Goal: Information Seeking & Learning: Learn about a topic

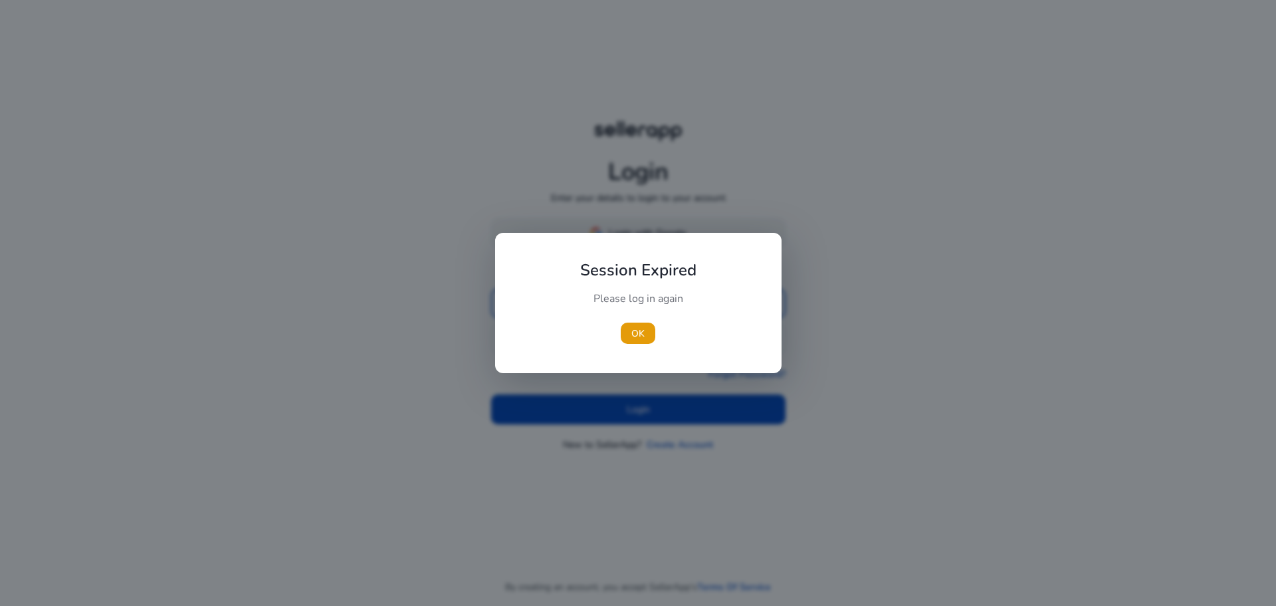
type input "**********"
click at [622, 236] on div "Session Expired Please log in again OK" at bounding box center [638, 303] width 287 height 140
click at [637, 332] on span "OK" at bounding box center [638, 333] width 13 height 14
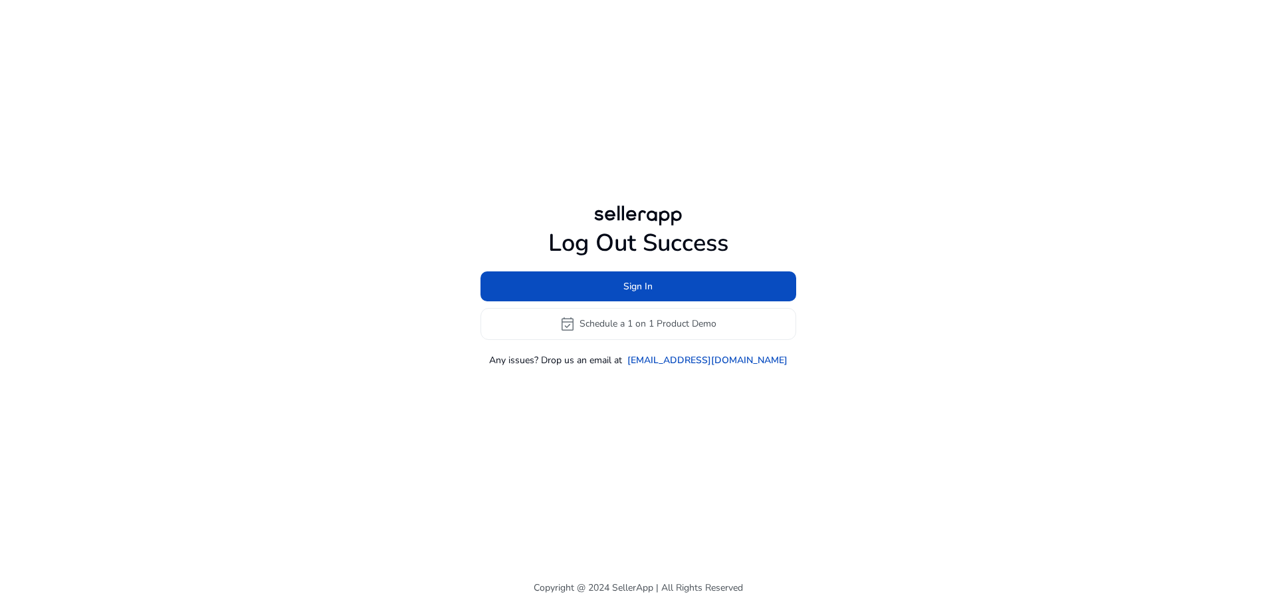
click at [625, 235] on h1 "Log Out Success" at bounding box center [639, 243] width 316 height 29
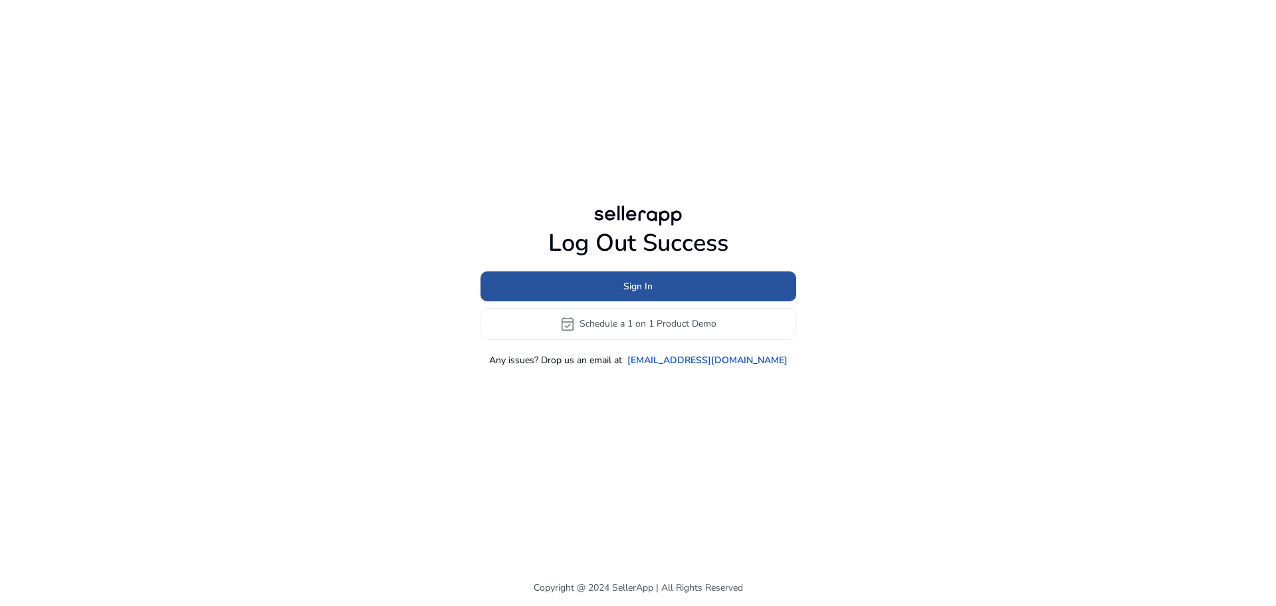
click at [611, 290] on span at bounding box center [639, 286] width 316 height 32
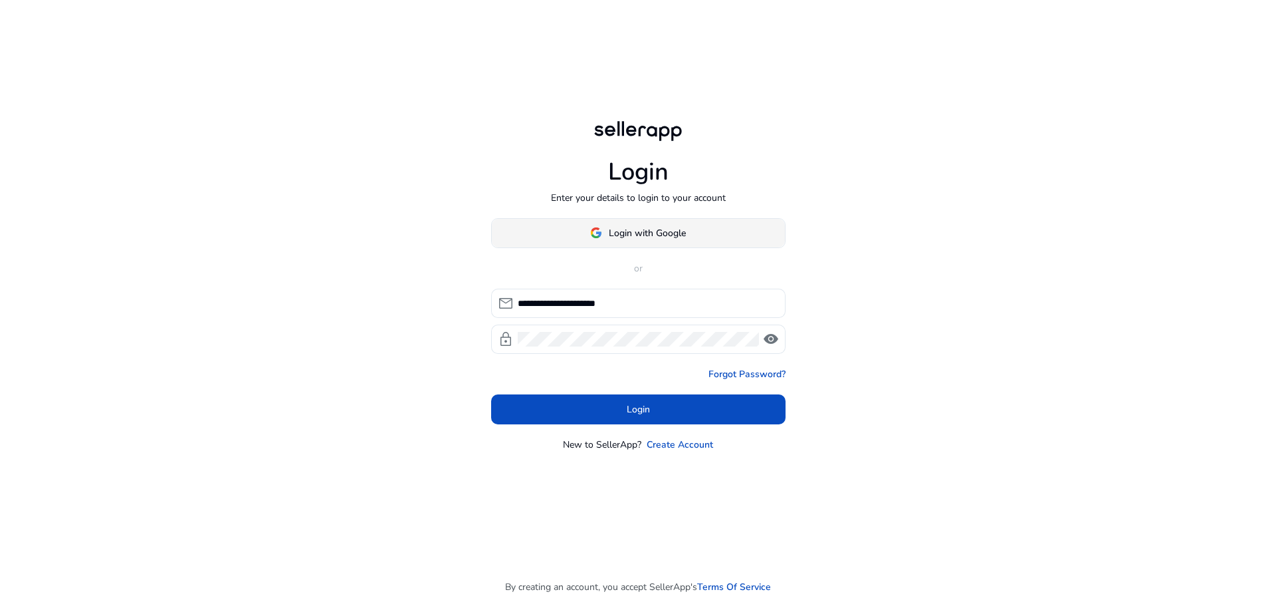
click at [682, 233] on span "Login with Google" at bounding box center [647, 233] width 77 height 14
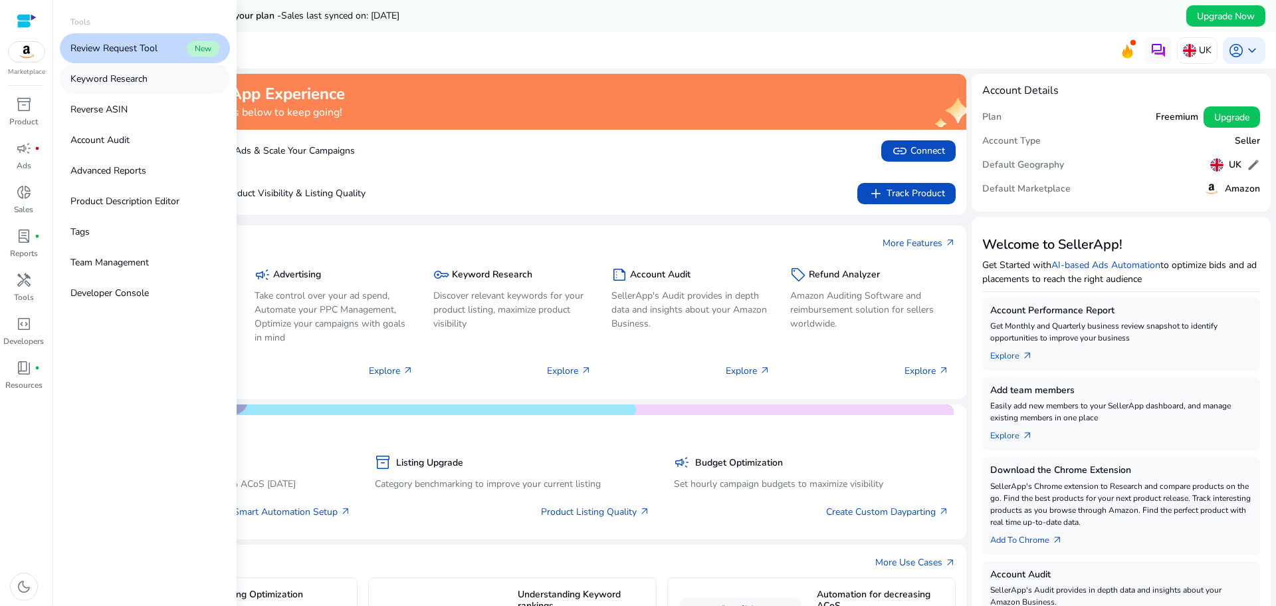
click at [104, 80] on p "Keyword Research" at bounding box center [108, 79] width 77 height 14
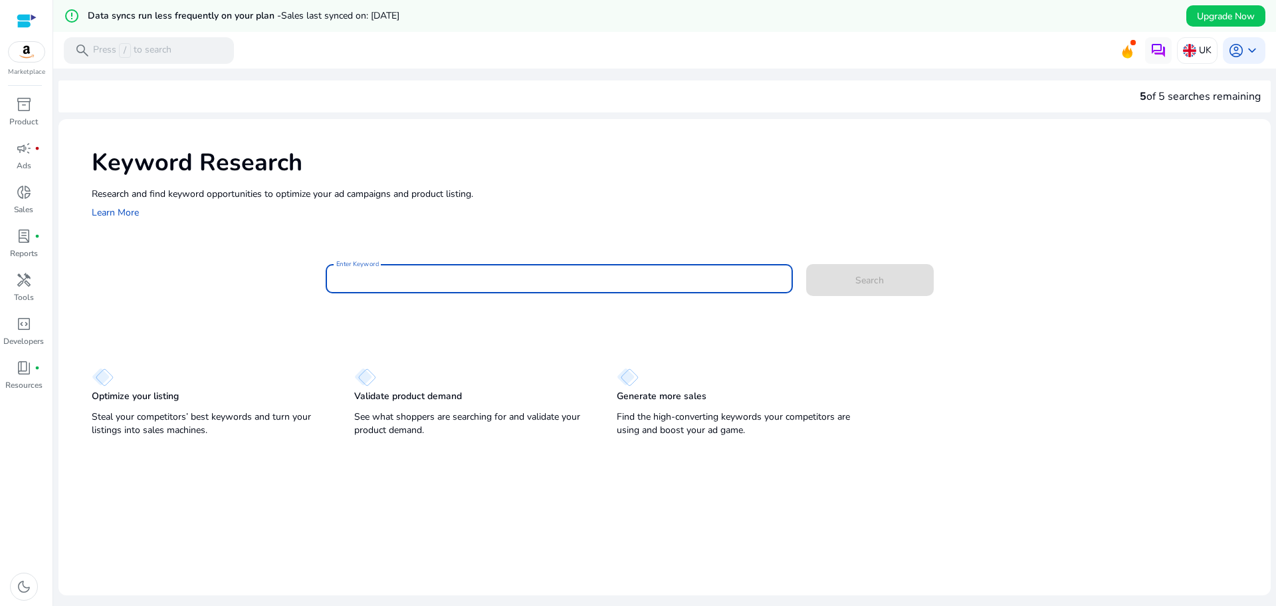
click at [398, 283] on input "Enter Keyword" at bounding box center [559, 278] width 446 height 15
type input "**********"
click at [806, 264] on button "Search" at bounding box center [870, 280] width 128 height 32
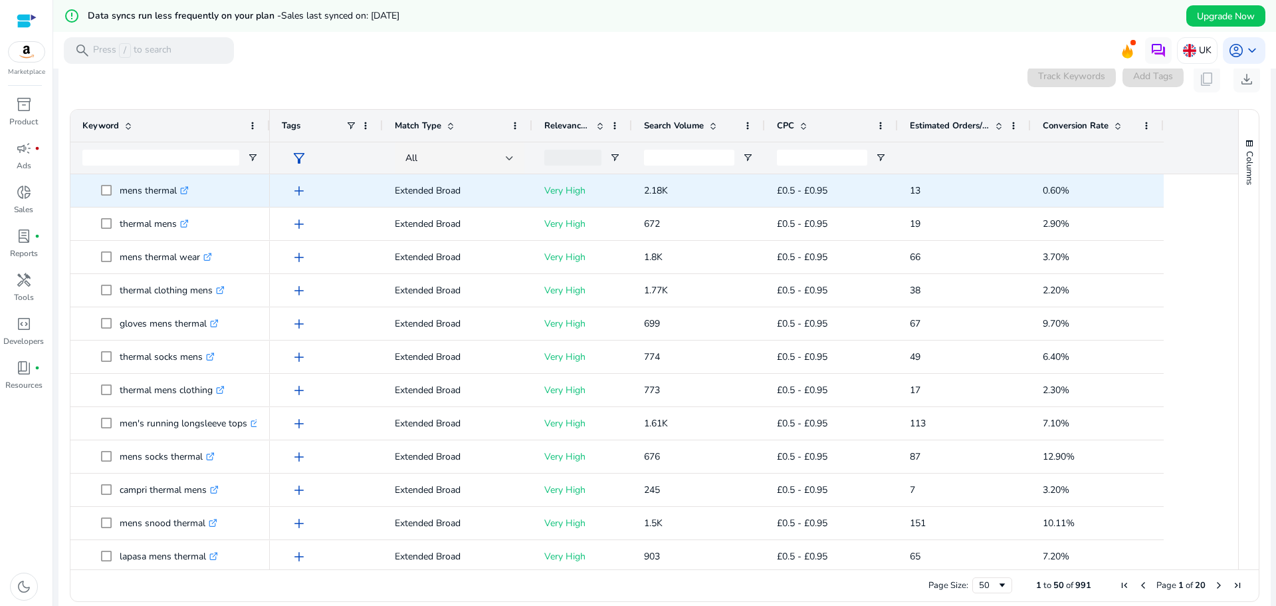
click at [138, 189] on p "mens thermal .st0{fill:#2c8af8}" at bounding box center [154, 190] width 69 height 27
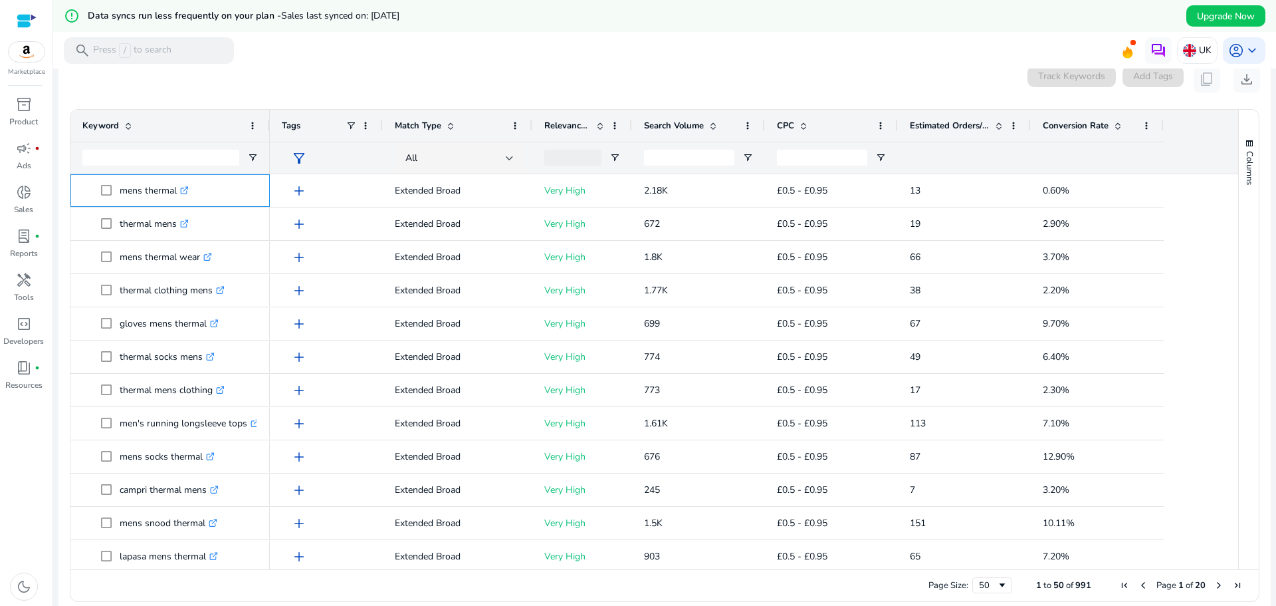
copy p "mens thermal"
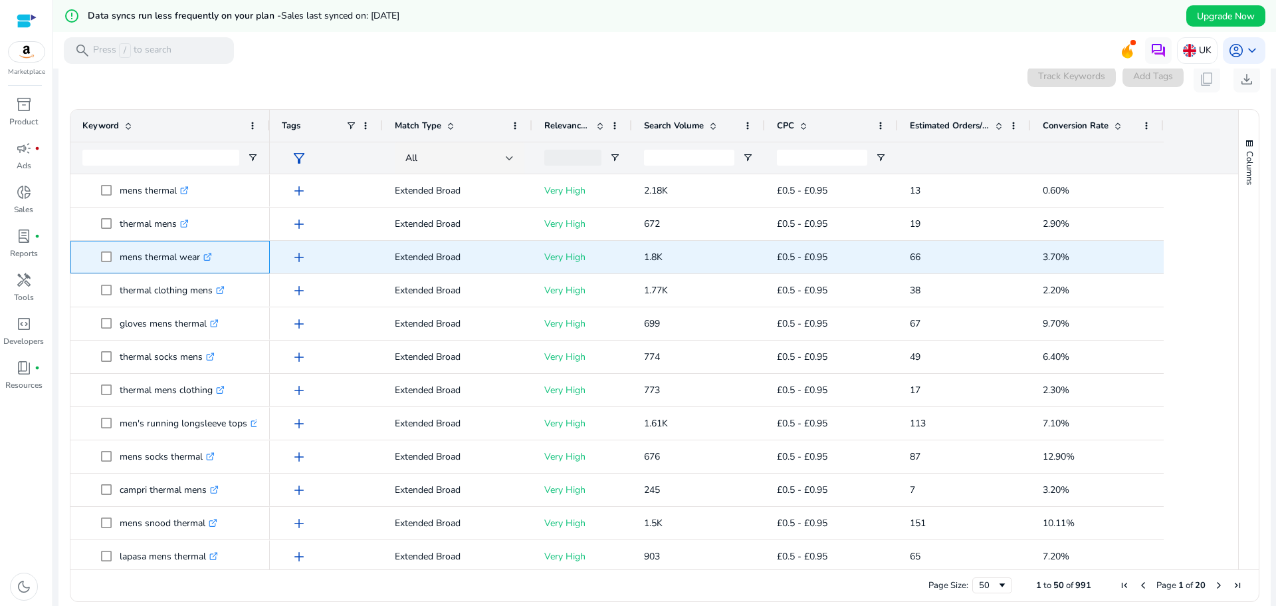
click at [124, 261] on p "mens thermal wear .st0{fill:#2c8af8}" at bounding box center [166, 256] width 92 height 27
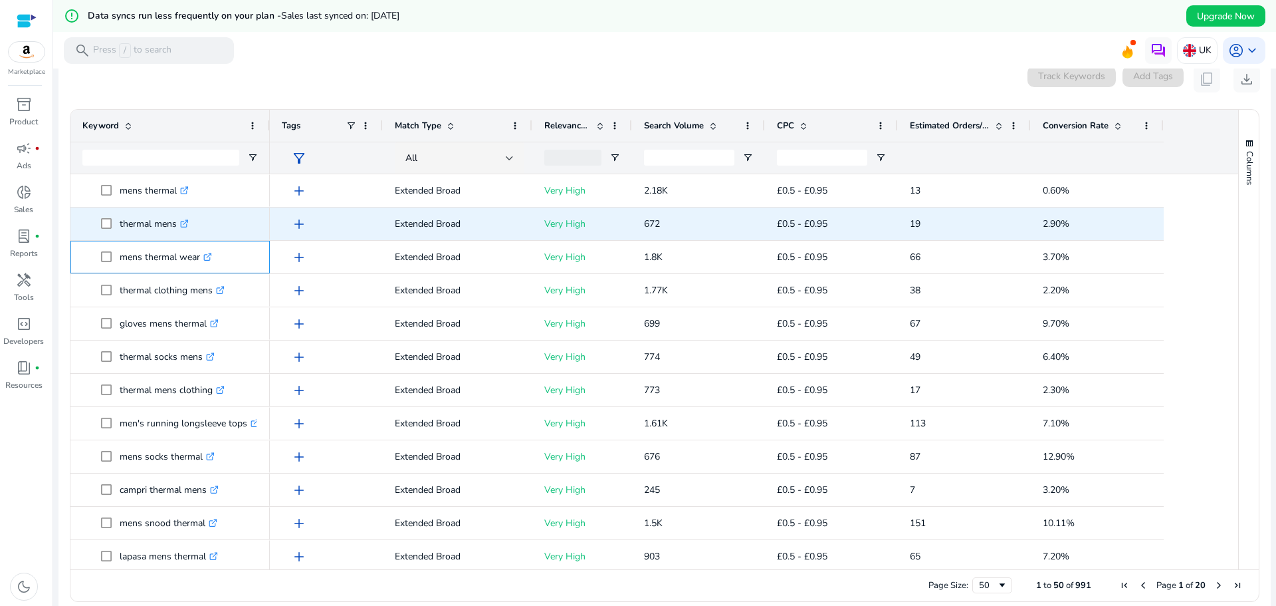
copy p "mens thermal wear"
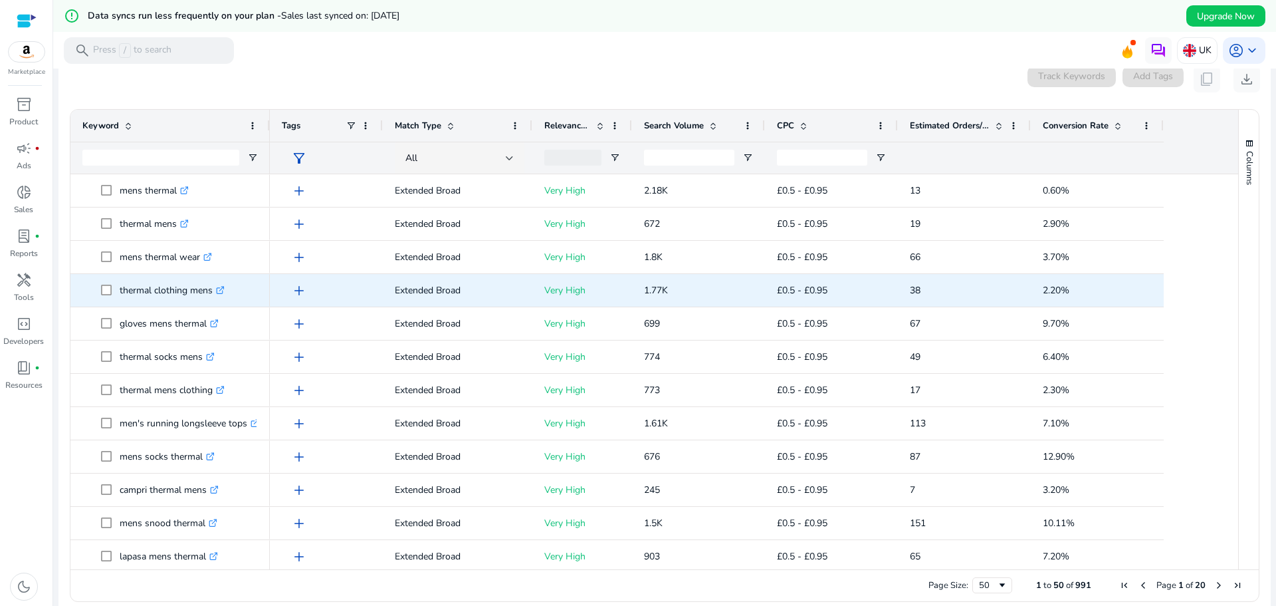
click at [128, 299] on p "thermal clothing mens .st0{fill:#2c8af8}" at bounding box center [172, 290] width 105 height 27
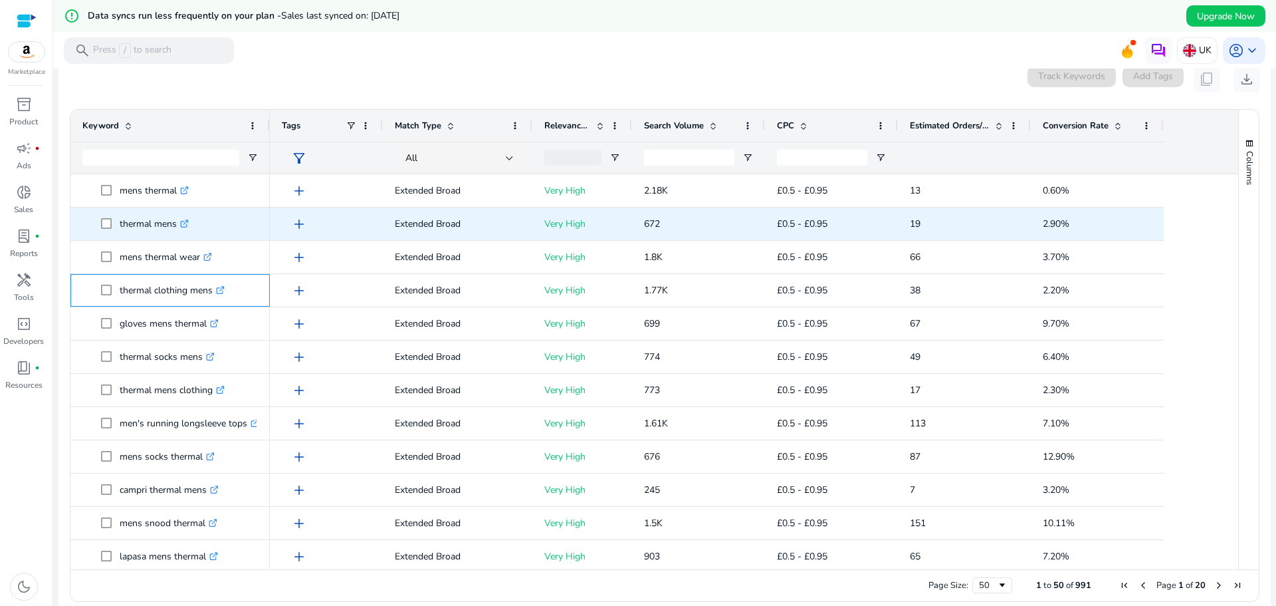
copy span "thermal clothing mens .st0{fill:#2c8af8}"
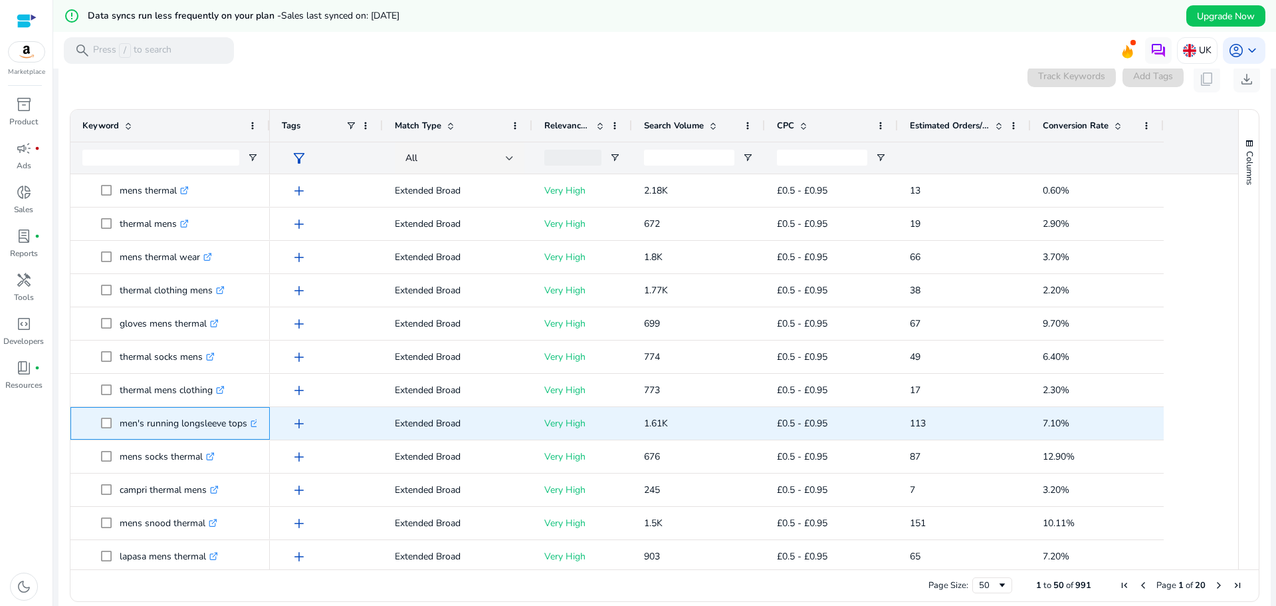
click at [130, 431] on p "men's running longsleeve tops .st0{fill:#2c8af8}" at bounding box center [190, 423] width 140 height 27
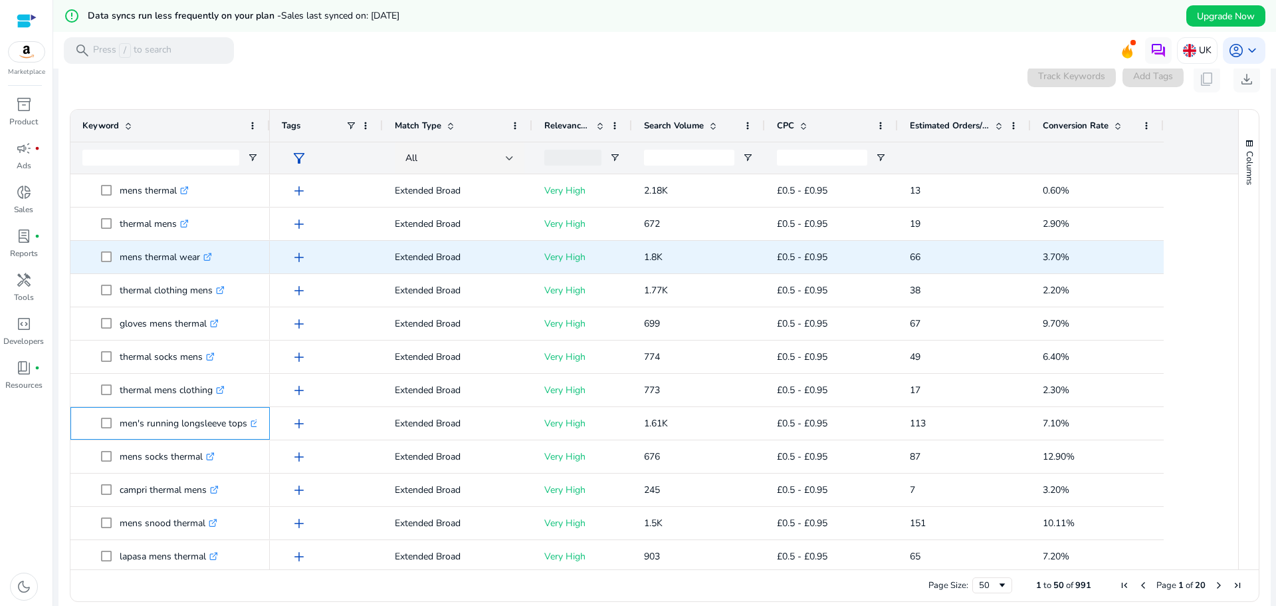
copy span "men's running longsleeve tops .st0{fill:#2c8af8}"
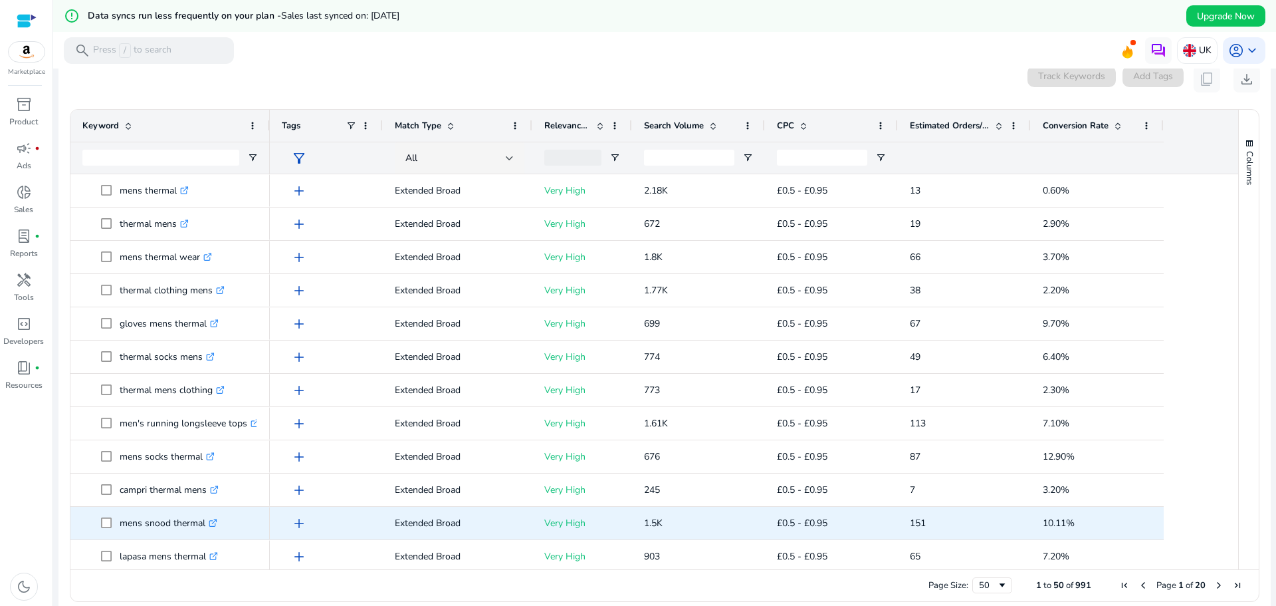
click at [215, 523] on icon ".st0{fill:#2c8af8}" at bounding box center [213, 523] width 9 height 9
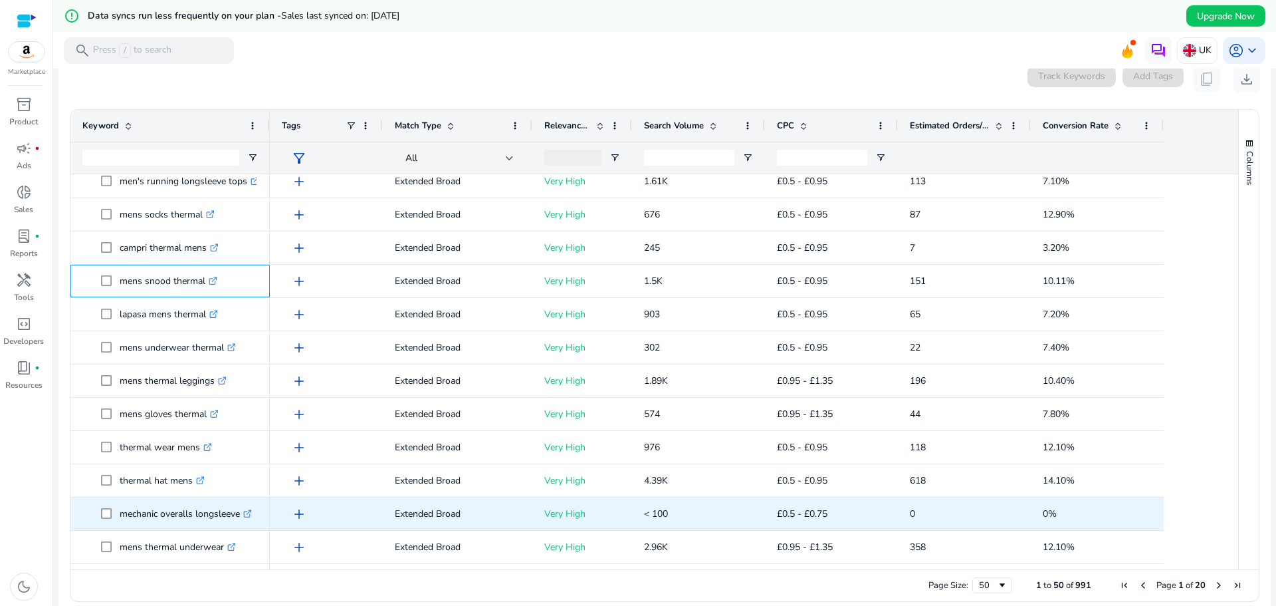
scroll to position [266, 0]
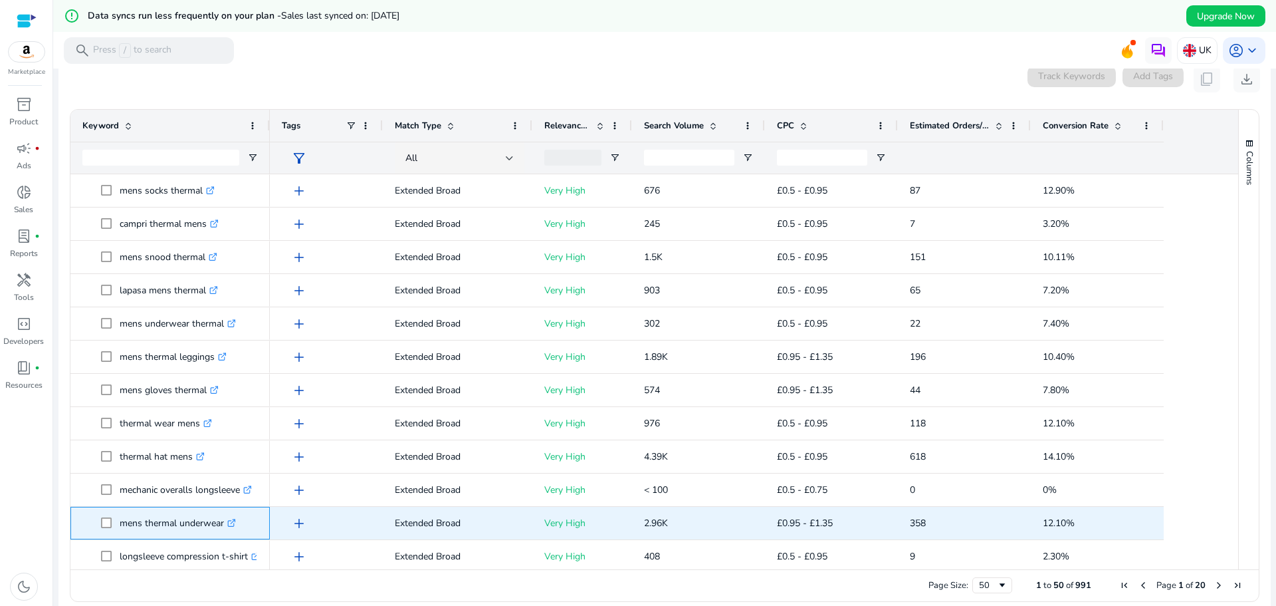
click at [128, 533] on p "mens thermal underwear .st0{fill:#2c8af8}" at bounding box center [178, 522] width 116 height 27
copy span "mens thermal underwear .st0{fill:#2c8af8}"
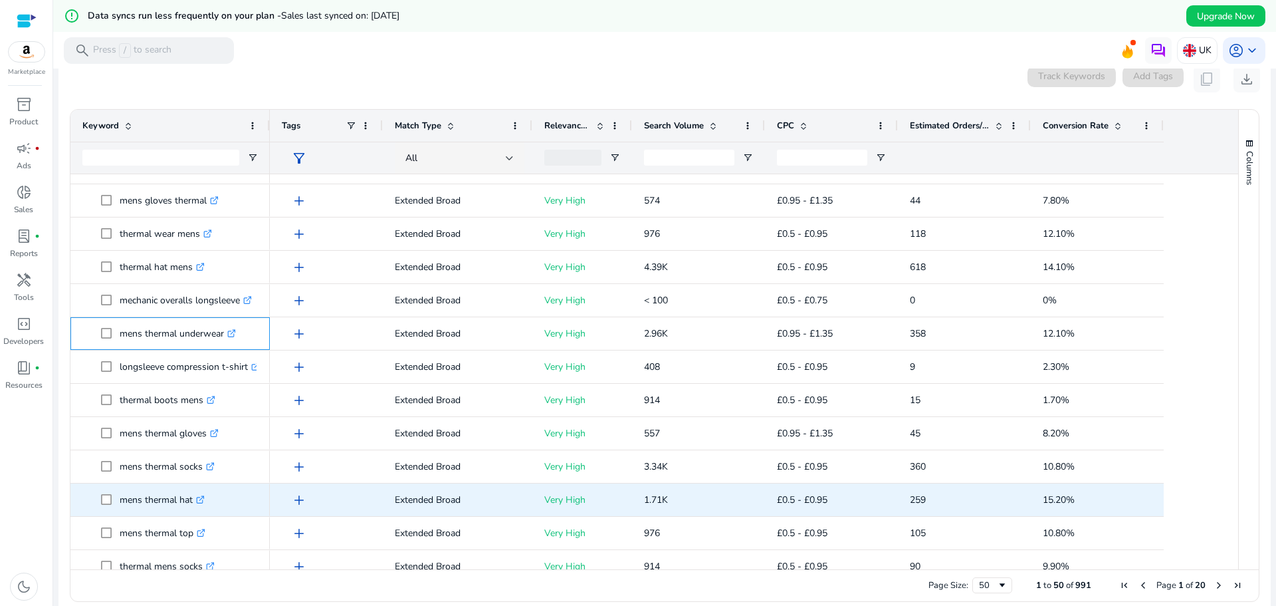
scroll to position [465, 0]
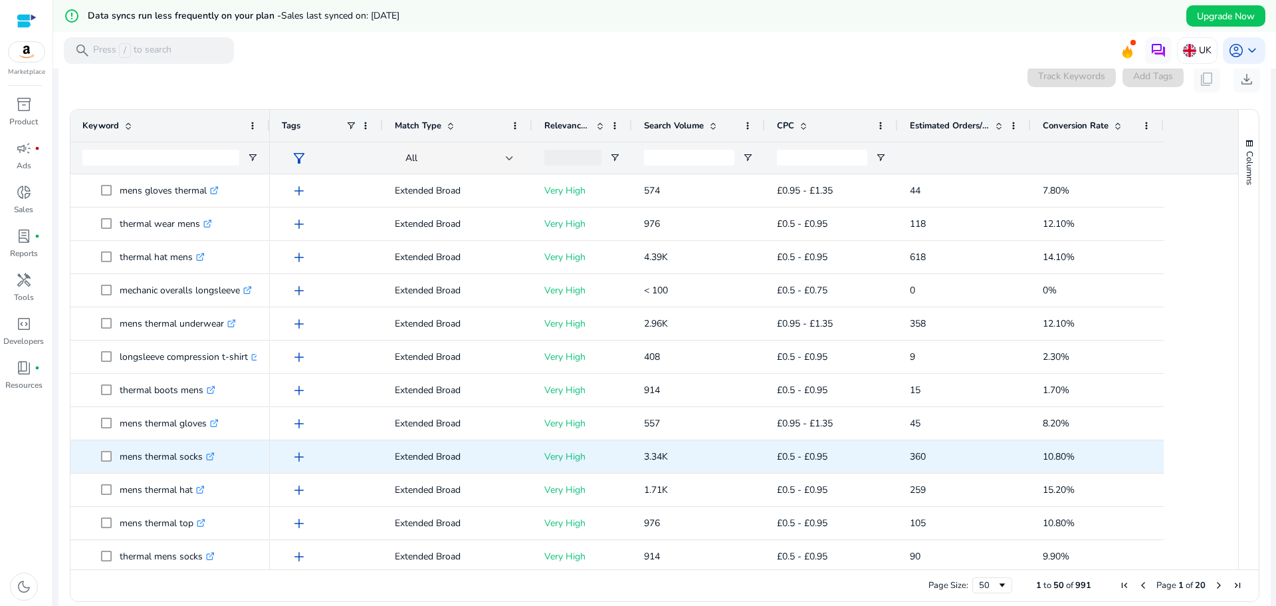
click at [127, 469] on p "mens thermal socks .st0{fill:#2c8af8}" at bounding box center [167, 456] width 95 height 27
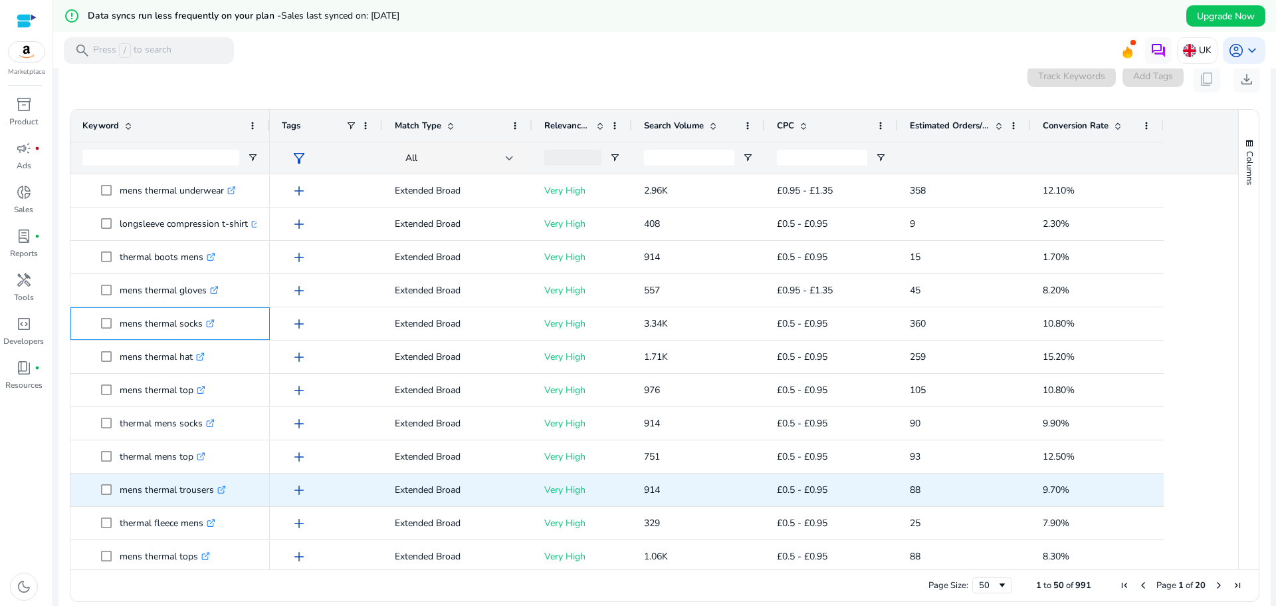
scroll to position [665, 0]
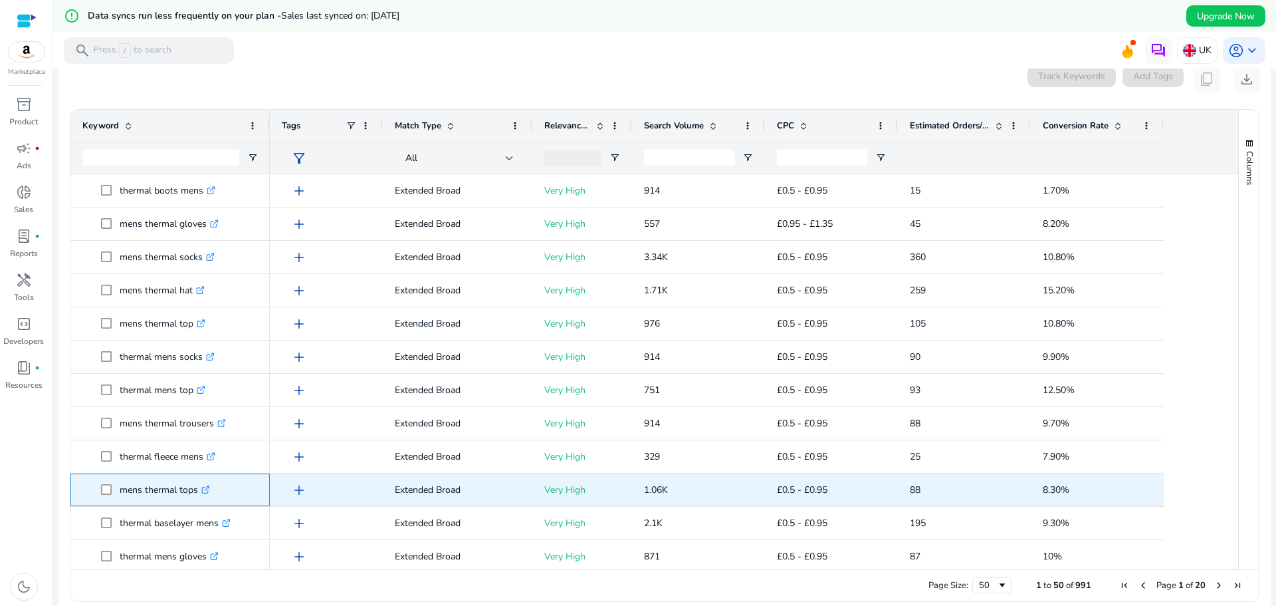
click at [129, 501] on p "mens thermal tops .st0{fill:#2c8af8}" at bounding box center [165, 489] width 90 height 27
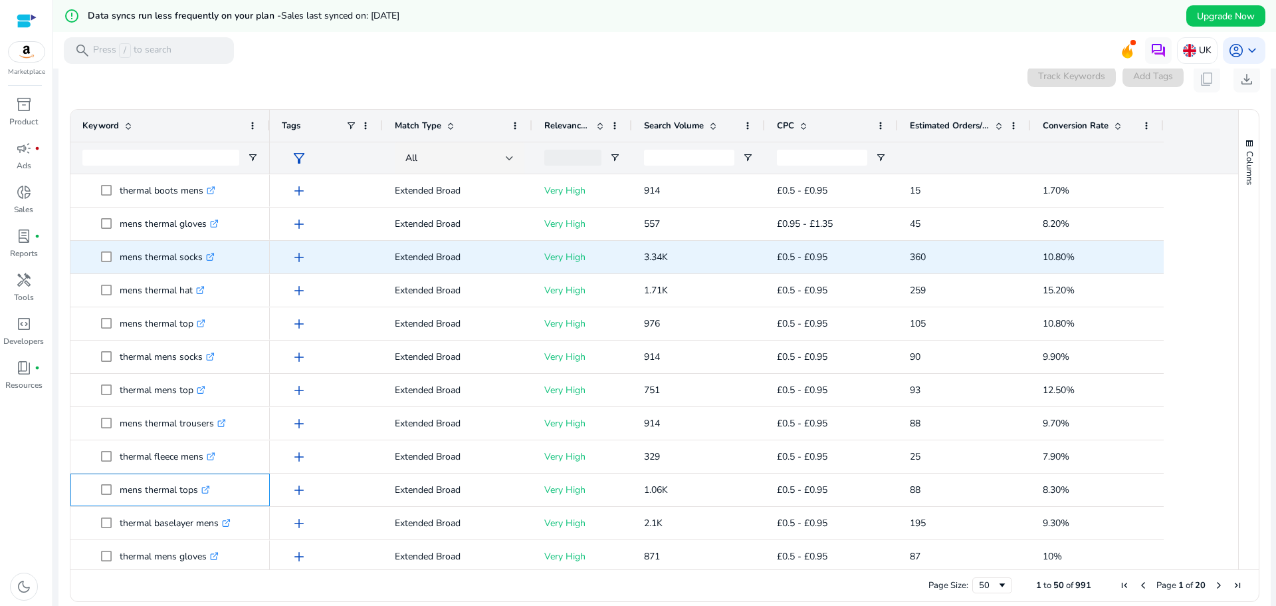
copy span "mens thermal tops .st0{fill:#2c8af8}"
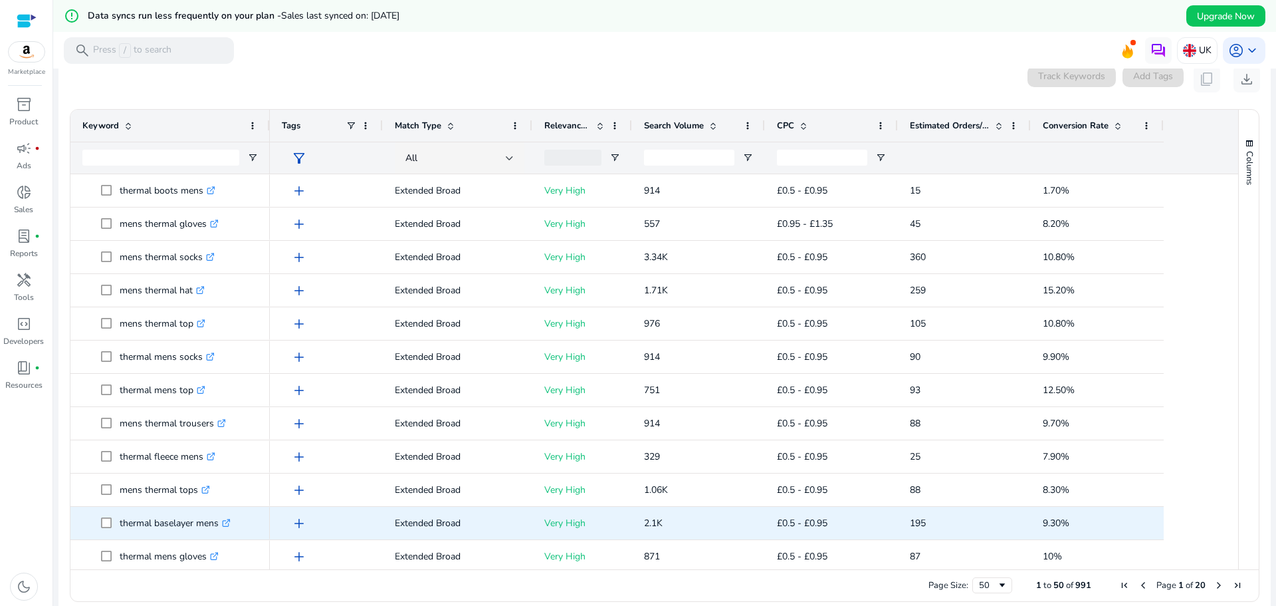
click at [134, 533] on p "thermal baselayer mens .st0{fill:#2c8af8}" at bounding box center [175, 522] width 111 height 27
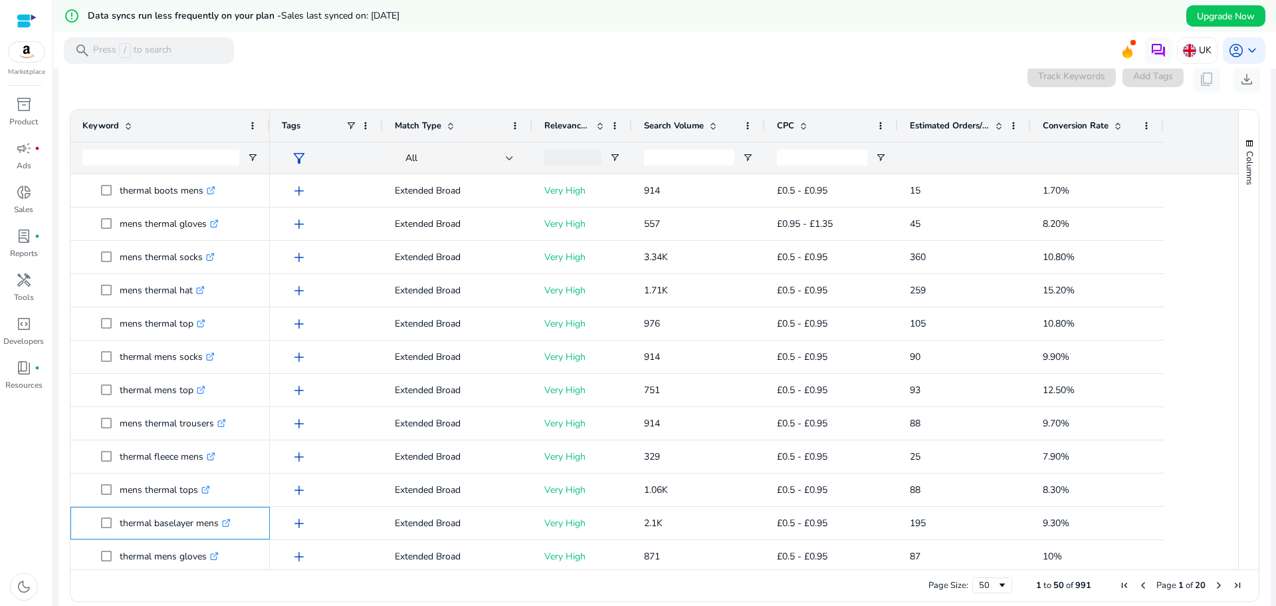
copy span "thermal baselayer mens .st0{fill:#2c8af8}"
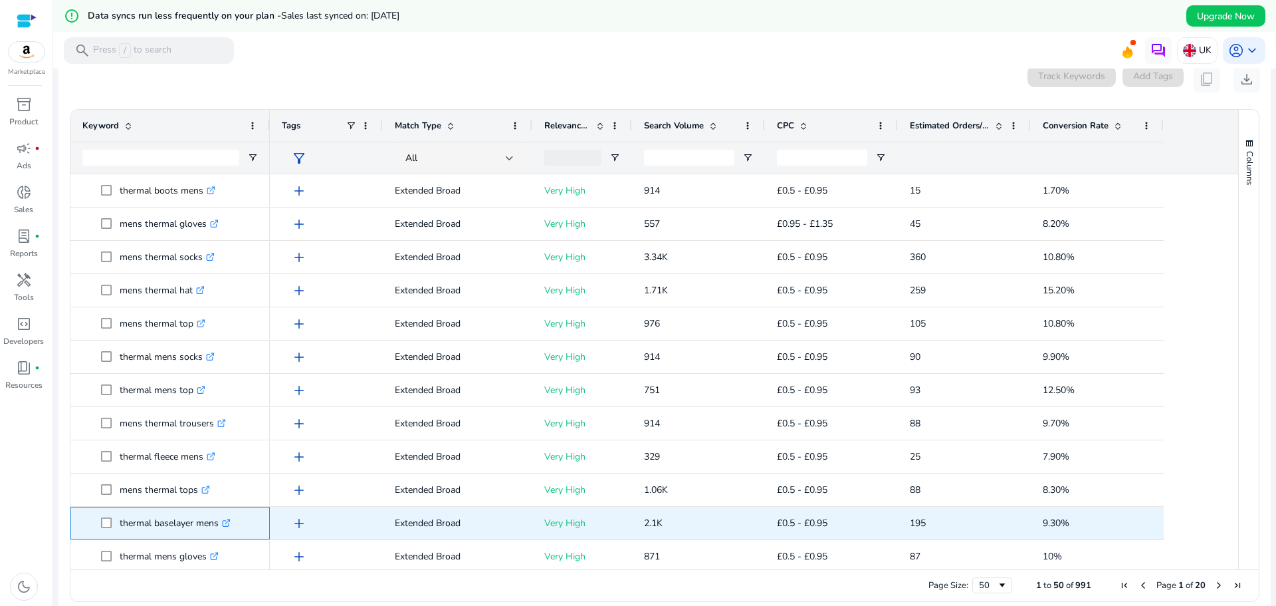
scroll to position [798, 0]
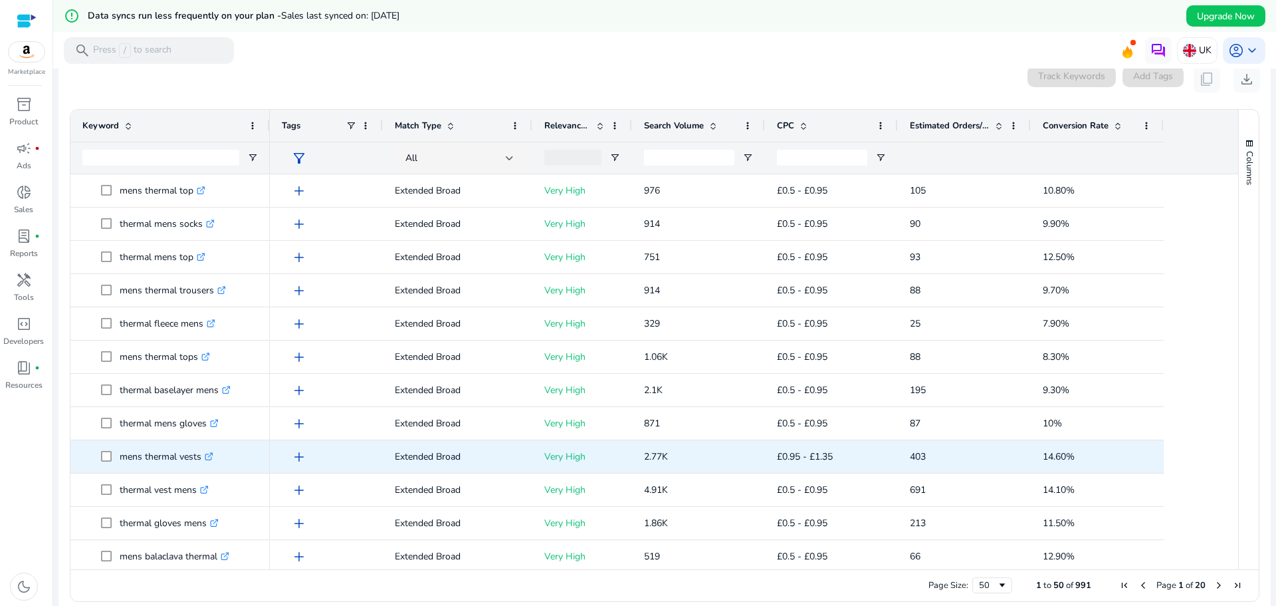
click at [129, 471] on div "mens thermal vests .st0{fill:#2c8af8}" at bounding box center [170, 456] width 176 height 31
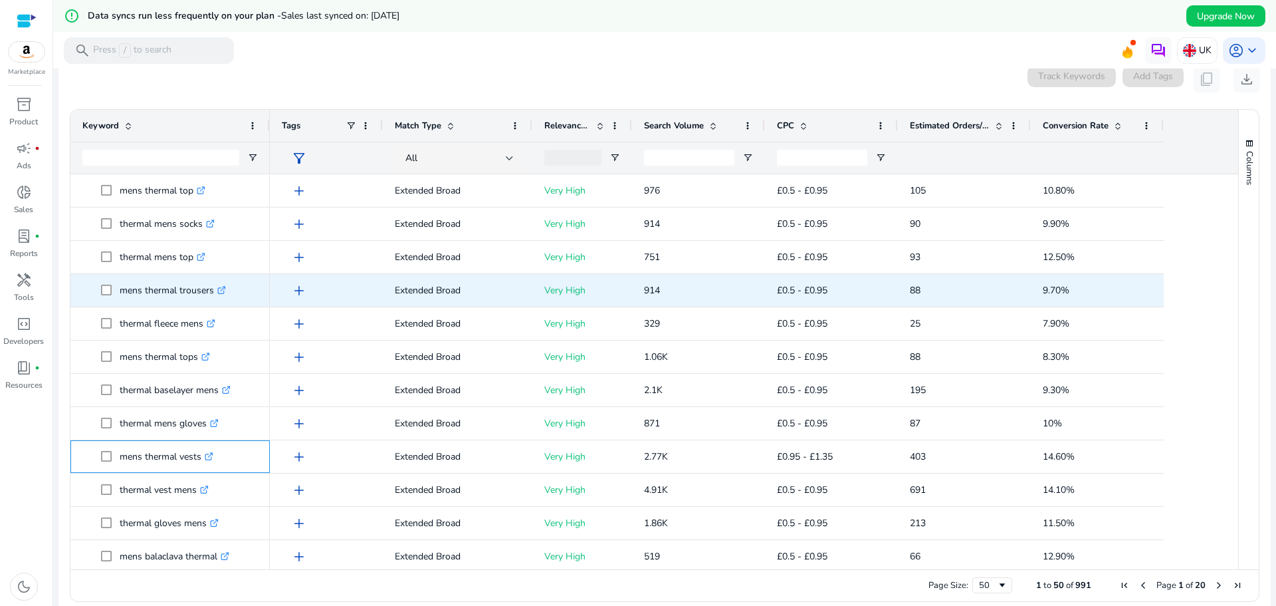
copy span "mens thermal vests .st0{fill:#2c8af8}"
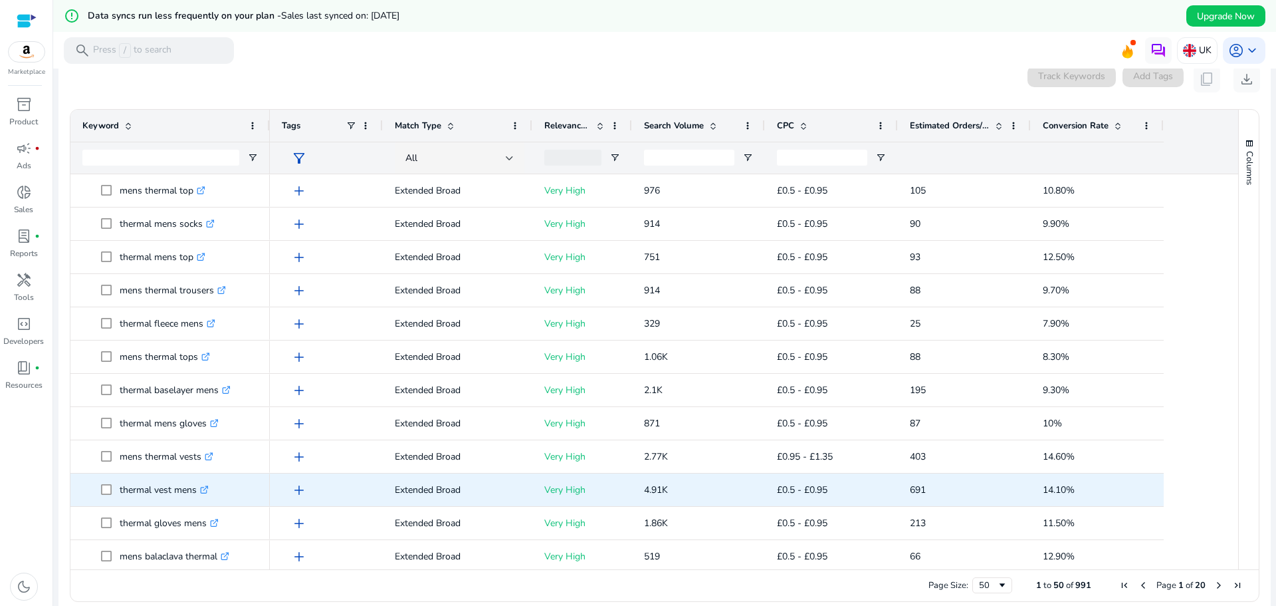
click at [140, 494] on p "thermal vest mens .st0{fill:#2c8af8}" at bounding box center [164, 489] width 89 height 27
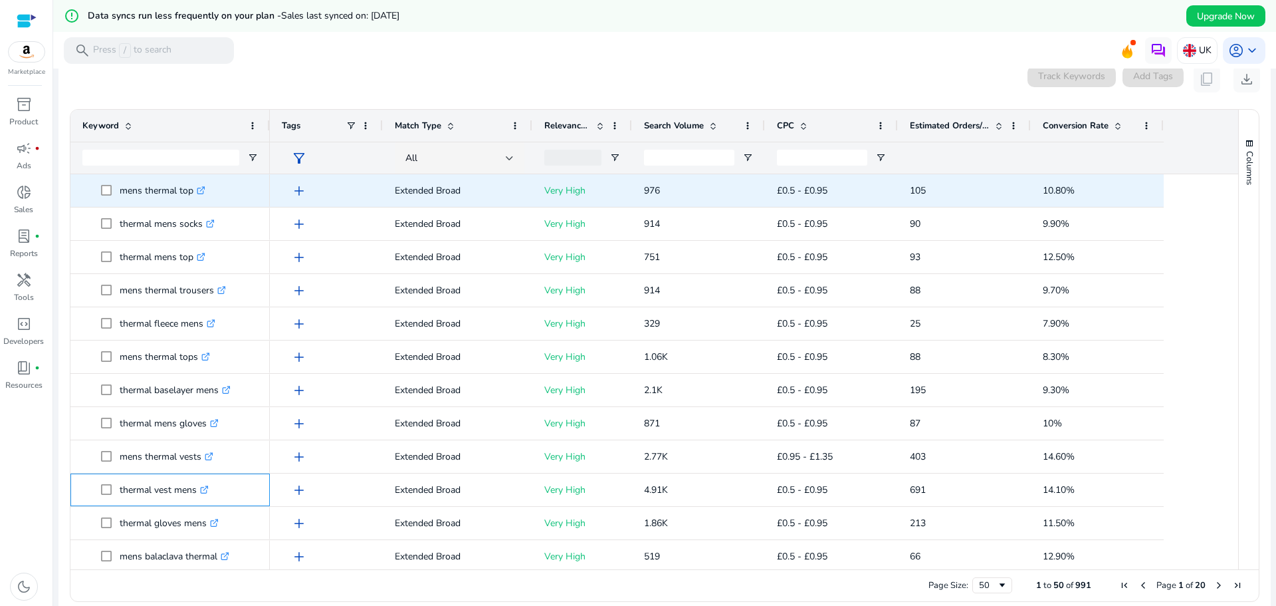
copy p "thermal vest mens"
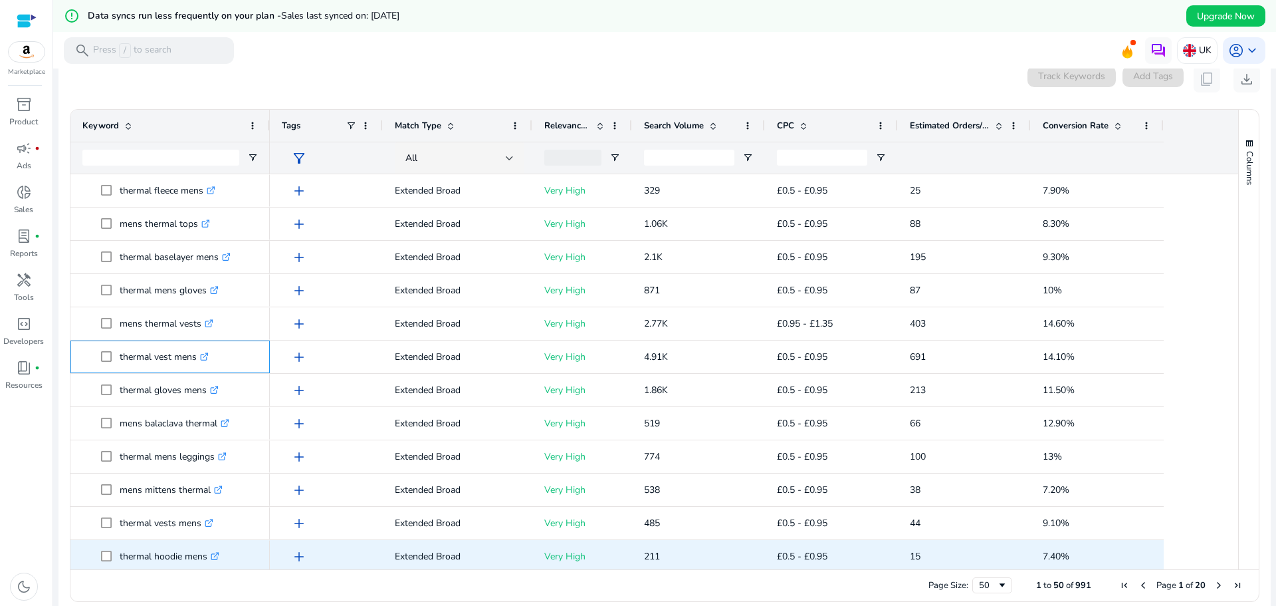
scroll to position [0, 0]
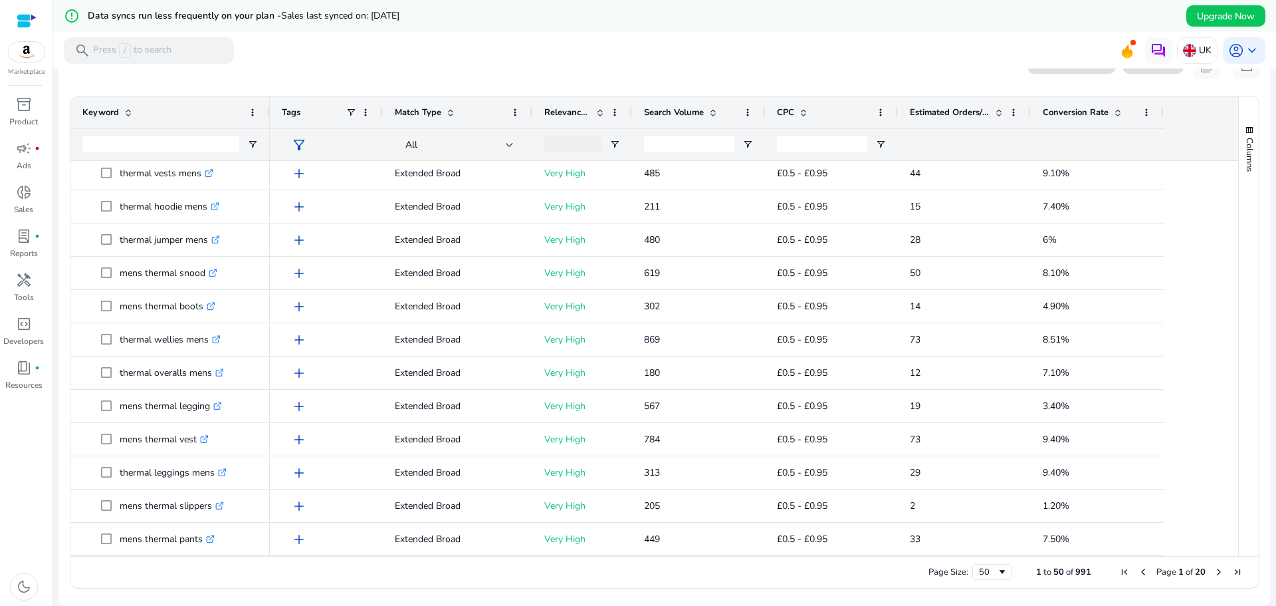
click at [1214, 570] on span "Next Page" at bounding box center [1219, 571] width 11 height 11
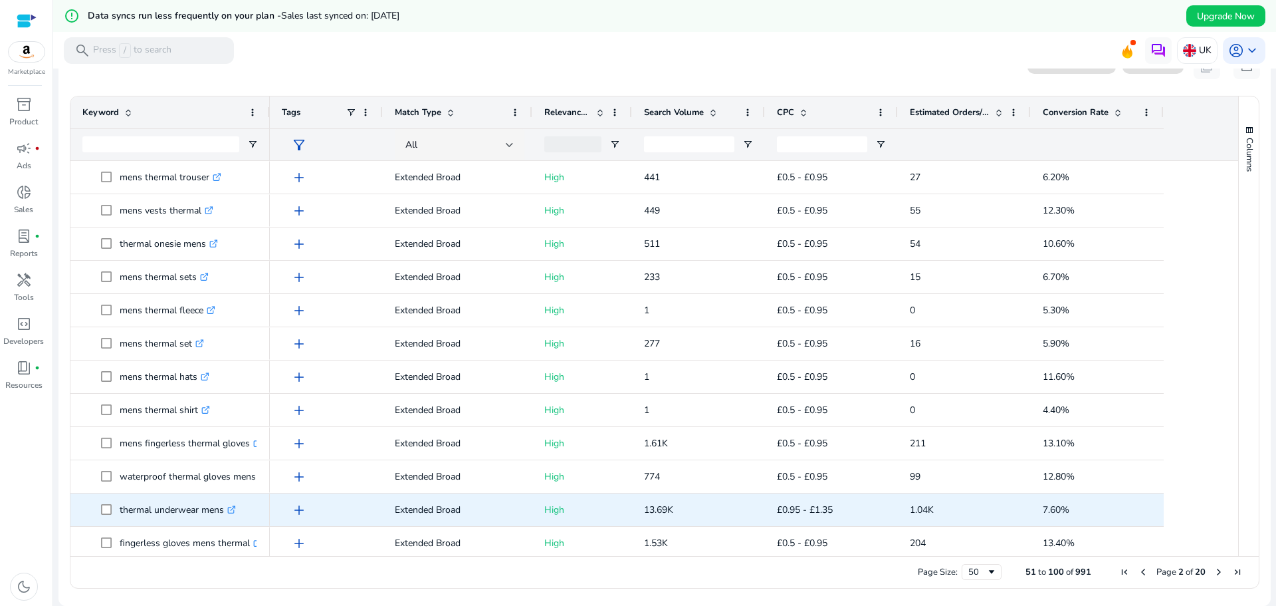
click at [145, 522] on p "thermal underwear mens .st0{fill:#2c8af8}" at bounding box center [178, 509] width 116 height 27
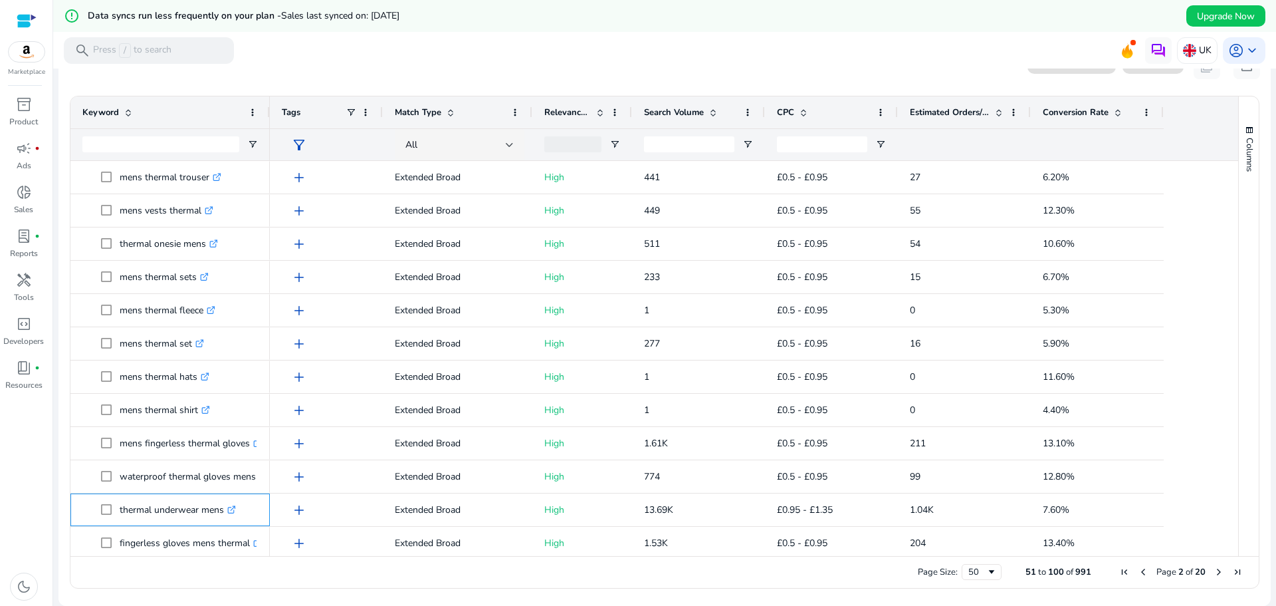
copy span "thermal underwear mens .st0{fill:#2c8af8}"
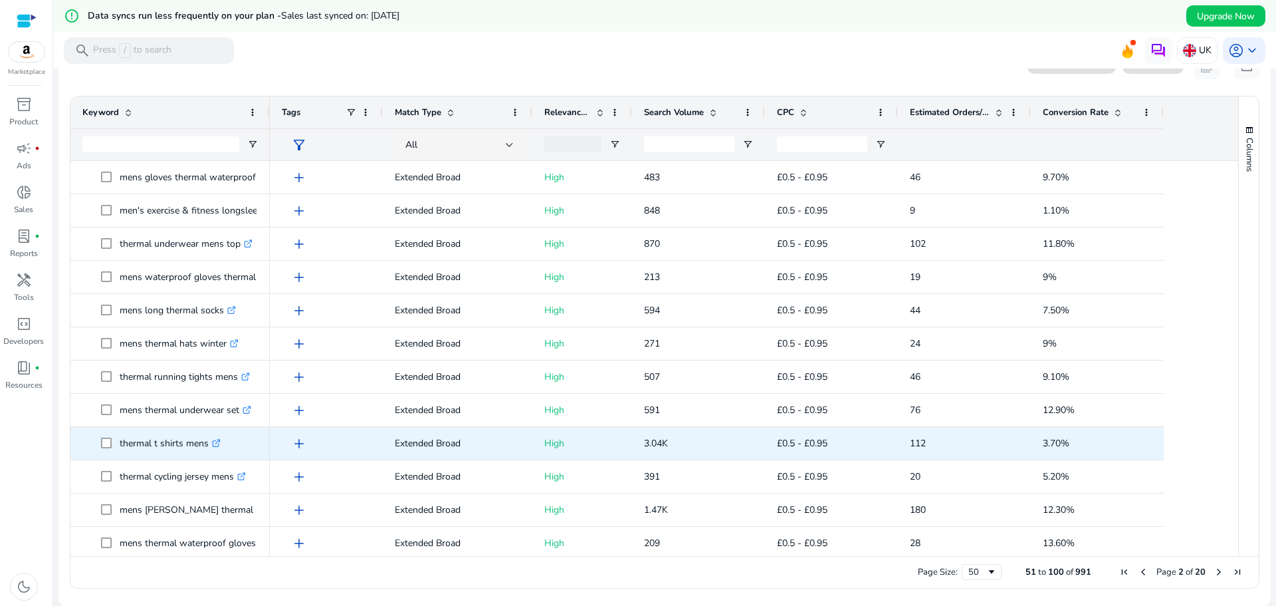
click at [140, 453] on p "thermal t shirts mens .st0{fill:#2c8af8}" at bounding box center [170, 442] width 101 height 27
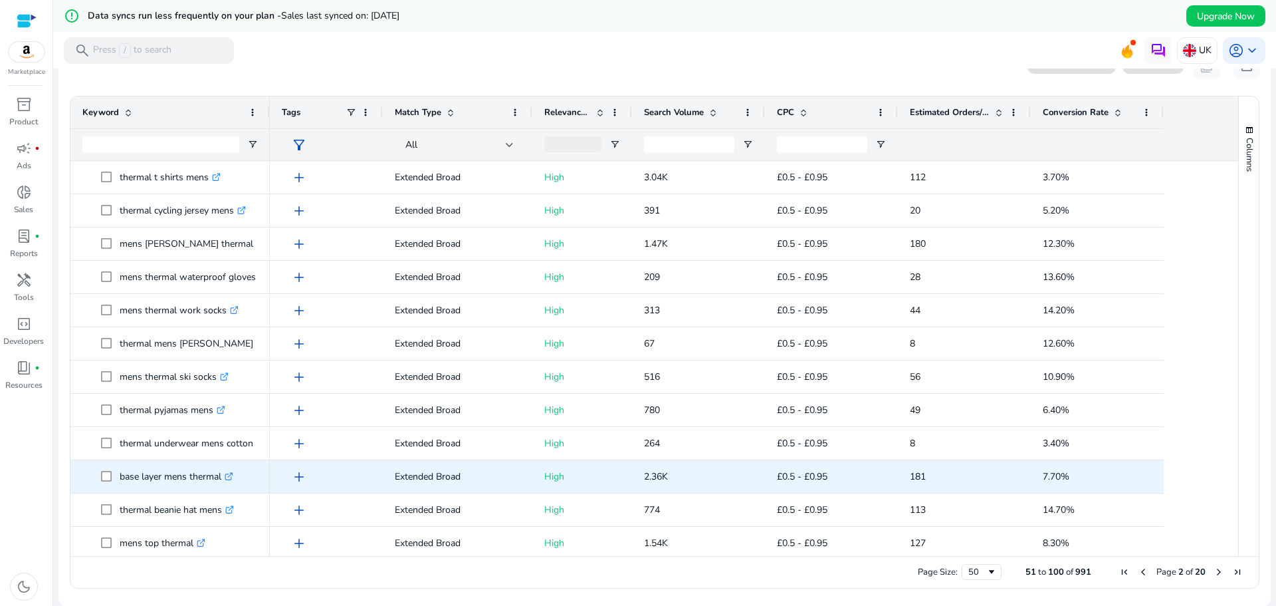
click at [124, 484] on p "base layer mens thermal .st0{fill:#2c8af8}" at bounding box center [177, 476] width 114 height 27
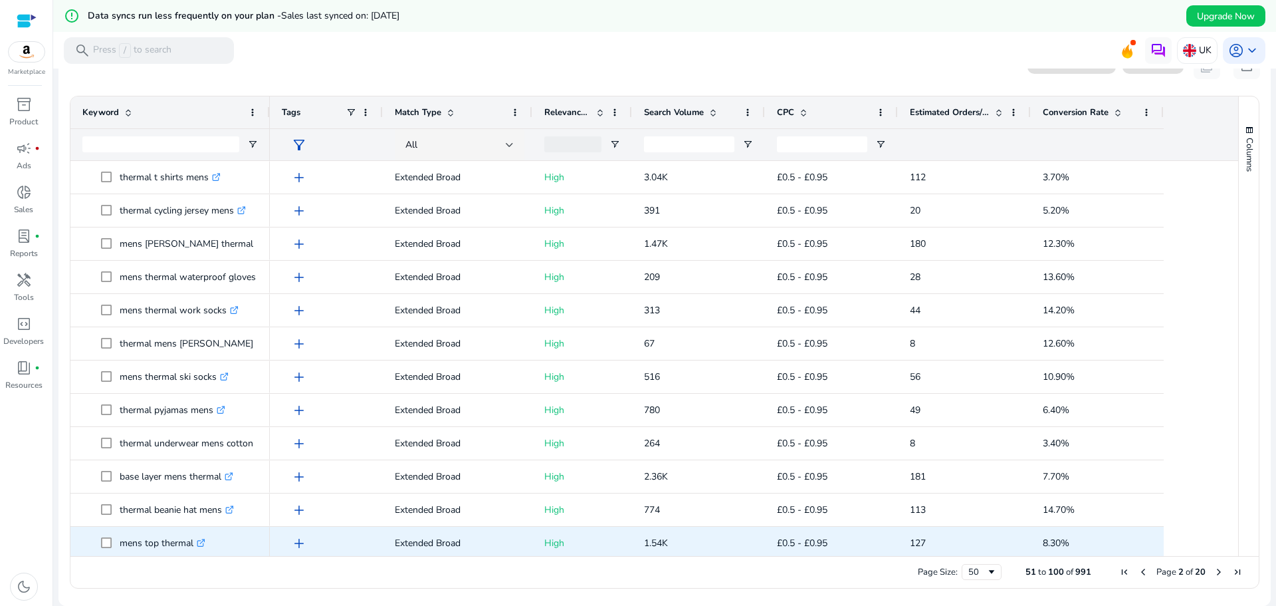
click at [129, 550] on p "mens top thermal .st0{fill:#2c8af8}" at bounding box center [163, 542] width 86 height 27
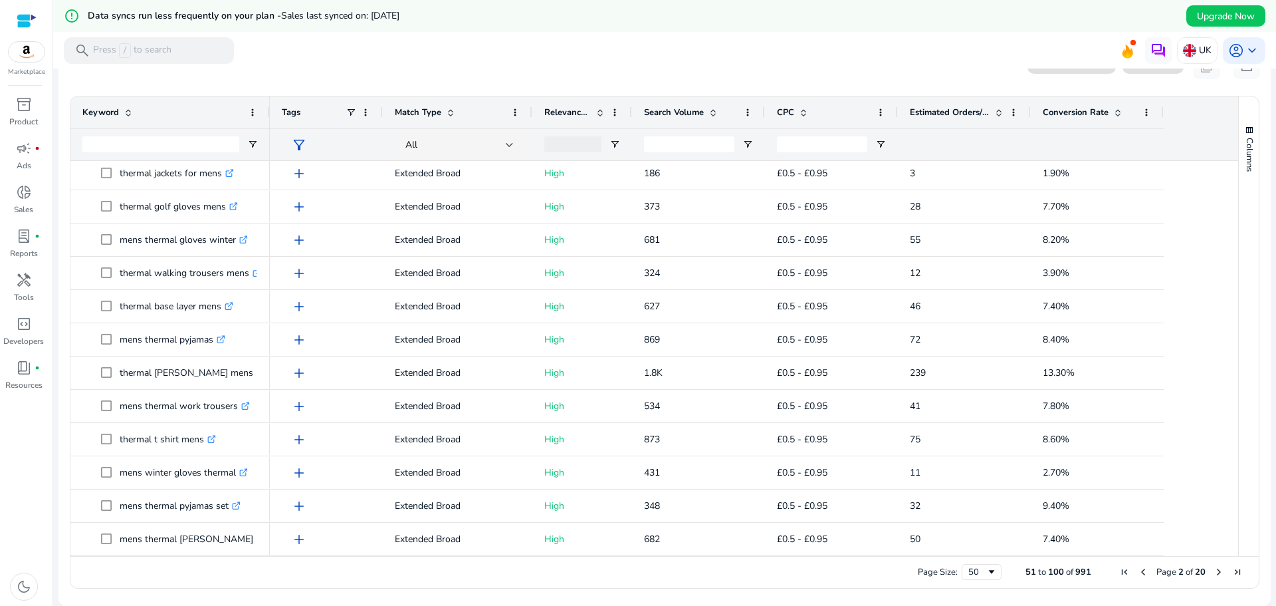
click at [1215, 571] on span "Next Page" at bounding box center [1219, 571] width 11 height 11
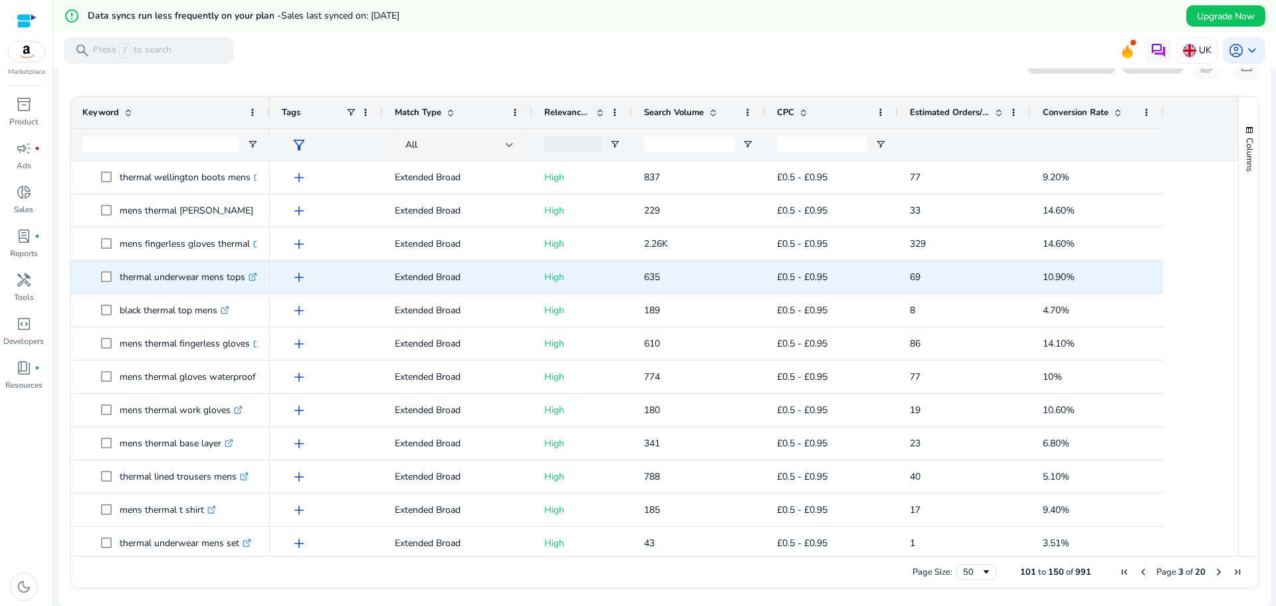
click at [138, 286] on p "thermal underwear mens tops .st0{fill:#2c8af8}" at bounding box center [189, 276] width 138 height 27
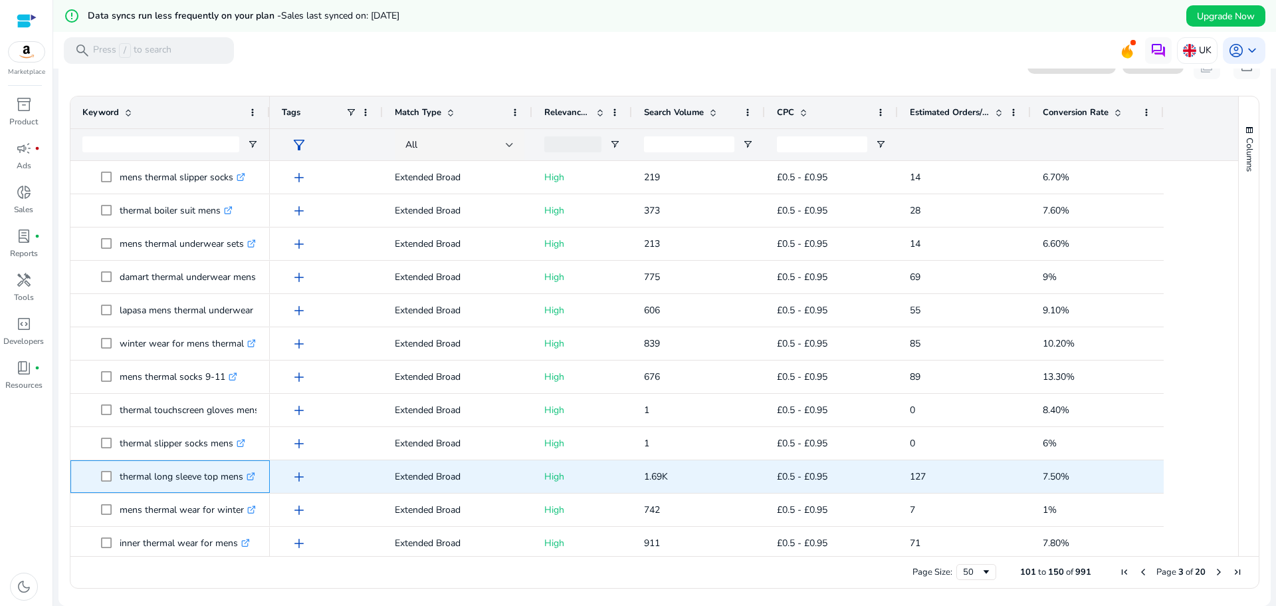
click at [137, 485] on p "thermal long sleeve top mens .st0{fill:#2c8af8}" at bounding box center [188, 476] width 136 height 27
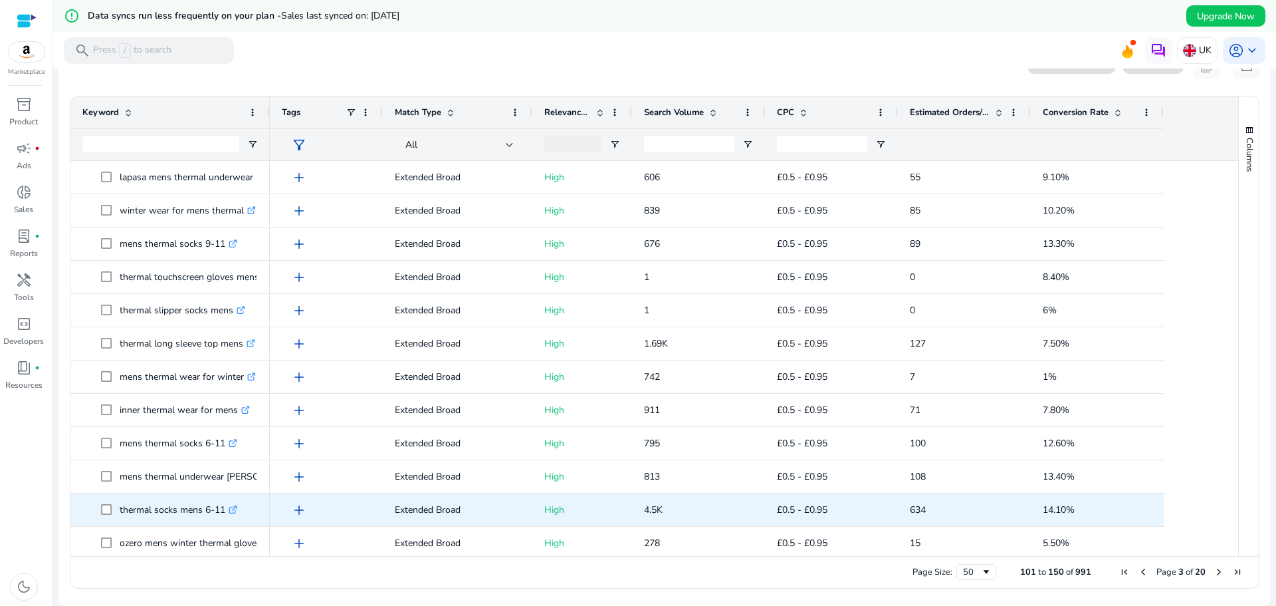
click at [127, 523] on p "thermal socks mens 6-11 .st0{fill:#2c8af8}" at bounding box center [179, 509] width 118 height 27
click at [139, 521] on p "mens thermal top long sleeve .st0{fill:#2c8af8}" at bounding box center [188, 509] width 136 height 27
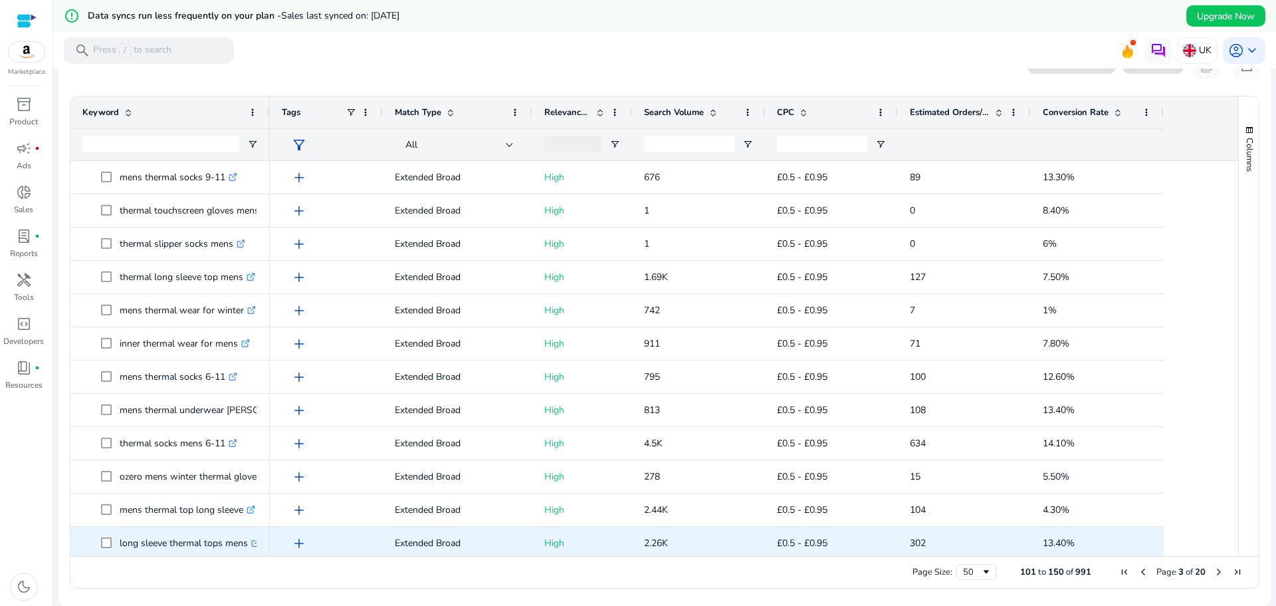
click at [140, 551] on p "long sleeve thermal tops mens .st0{fill:#2c8af8}" at bounding box center [190, 542] width 140 height 27
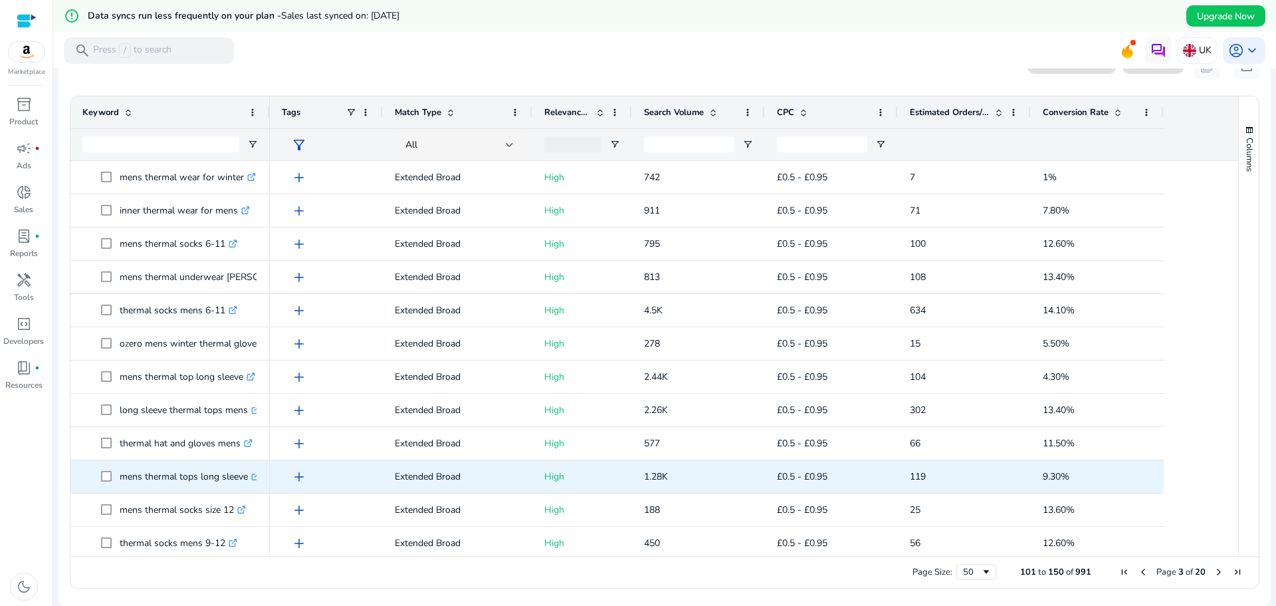
click at [140, 484] on p "mens thermal tops long sleeve .st0{fill:#2c8af8}" at bounding box center [190, 476] width 140 height 27
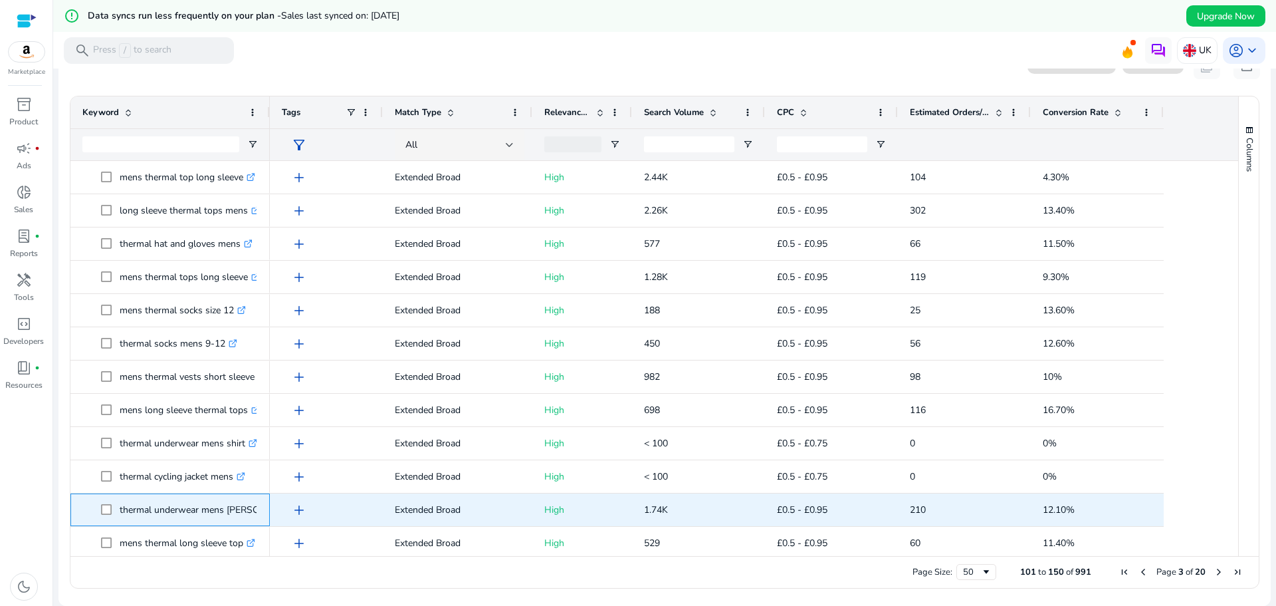
click at [135, 521] on p "thermal underwear mens long johns .st0{fill:#2c8af8}" at bounding box center [216, 509] width 193 height 27
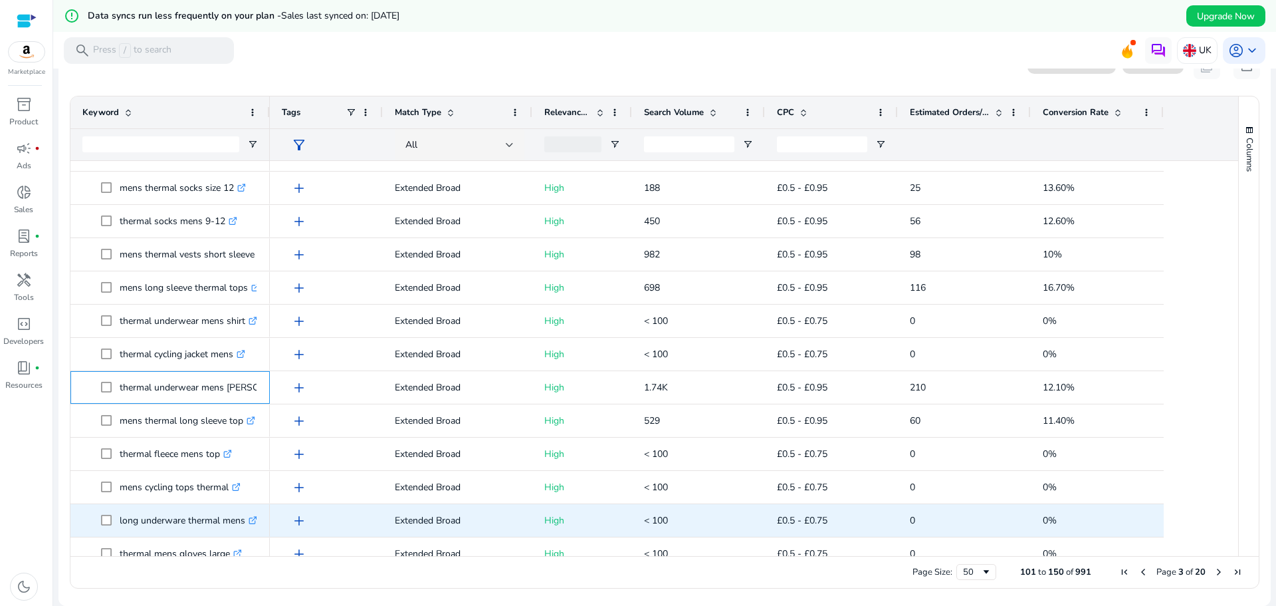
scroll to position [1197, 0]
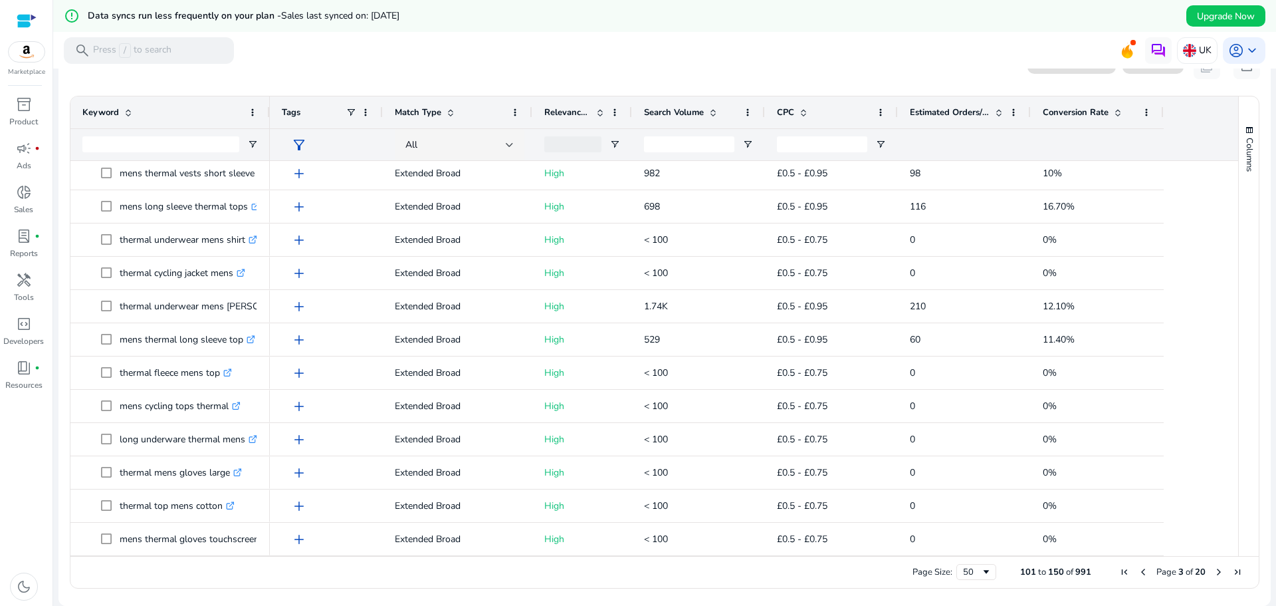
click at [1214, 571] on span "Next Page" at bounding box center [1219, 571] width 11 height 11
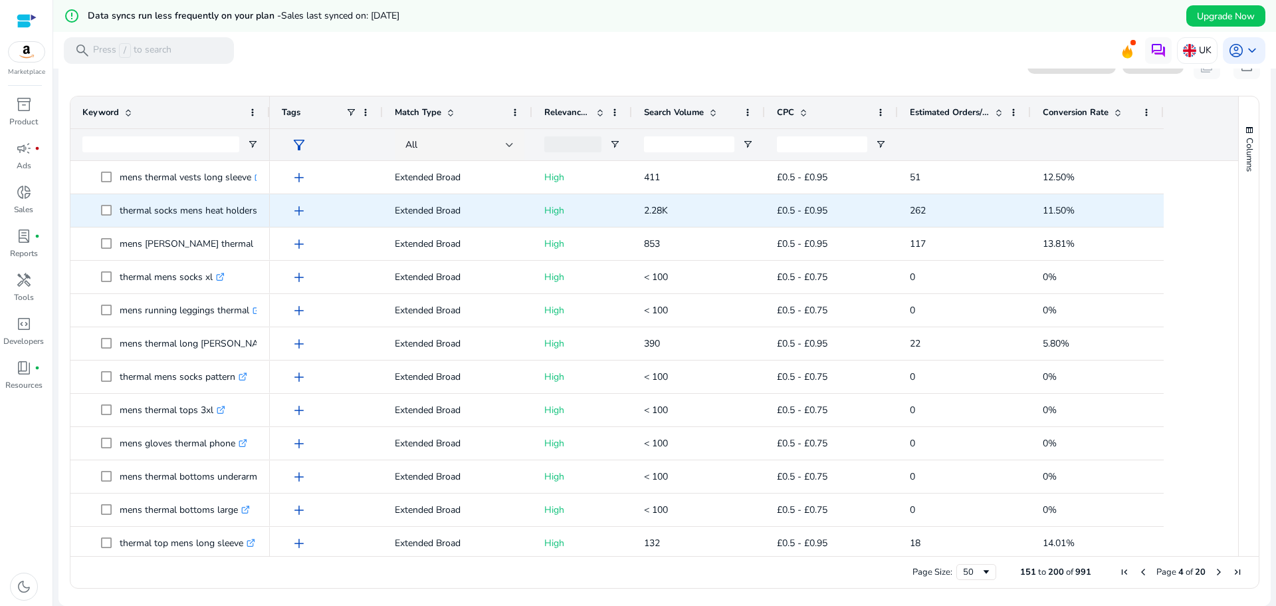
click at [128, 217] on p "thermal socks mens heat holders .st0{fill:#2c8af8}" at bounding box center [195, 210] width 150 height 27
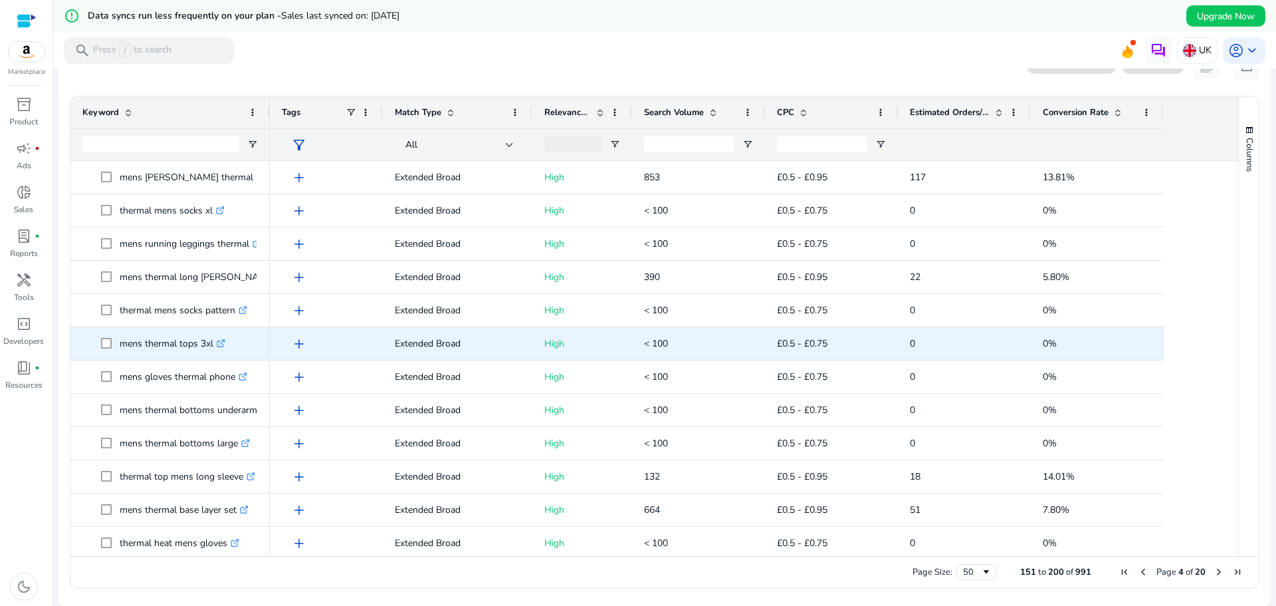
scroll to position [66, 0]
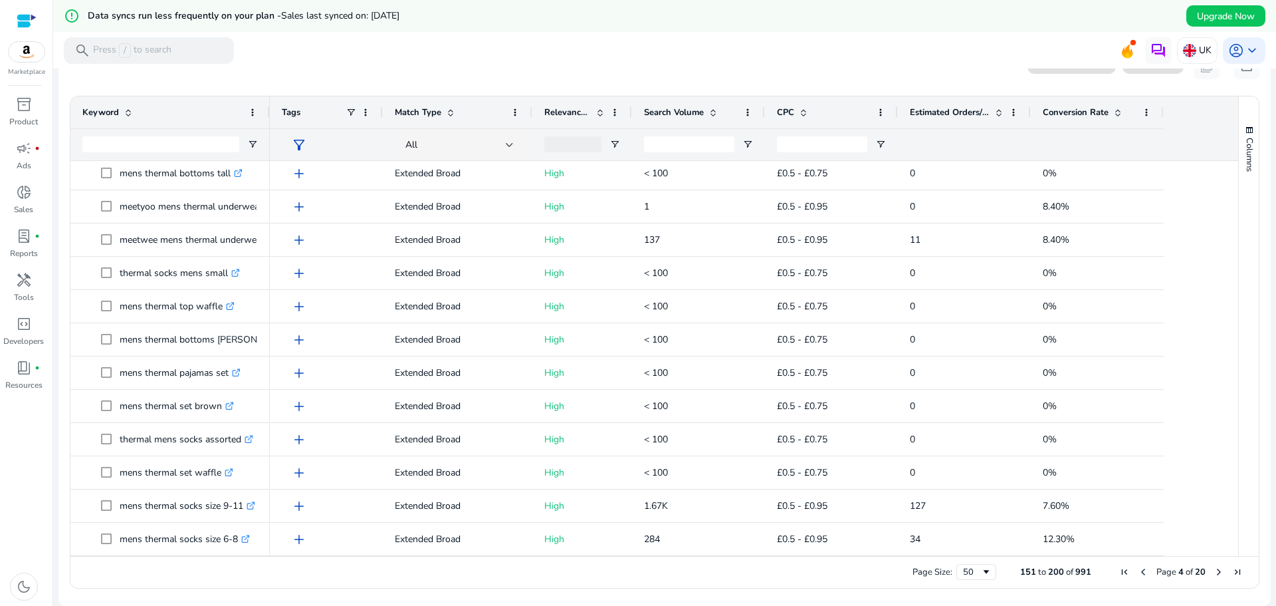
click at [1214, 569] on span "Next Page" at bounding box center [1219, 571] width 11 height 11
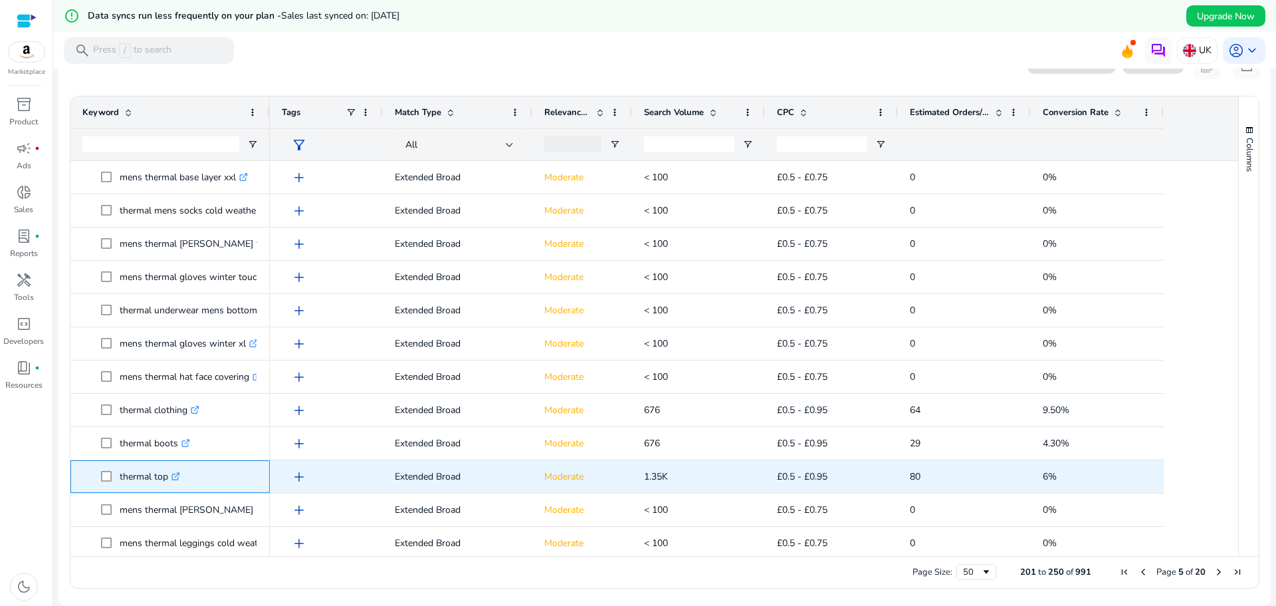
click at [142, 480] on p "thermal top .st0{fill:#2c8af8}" at bounding box center [150, 476] width 61 height 27
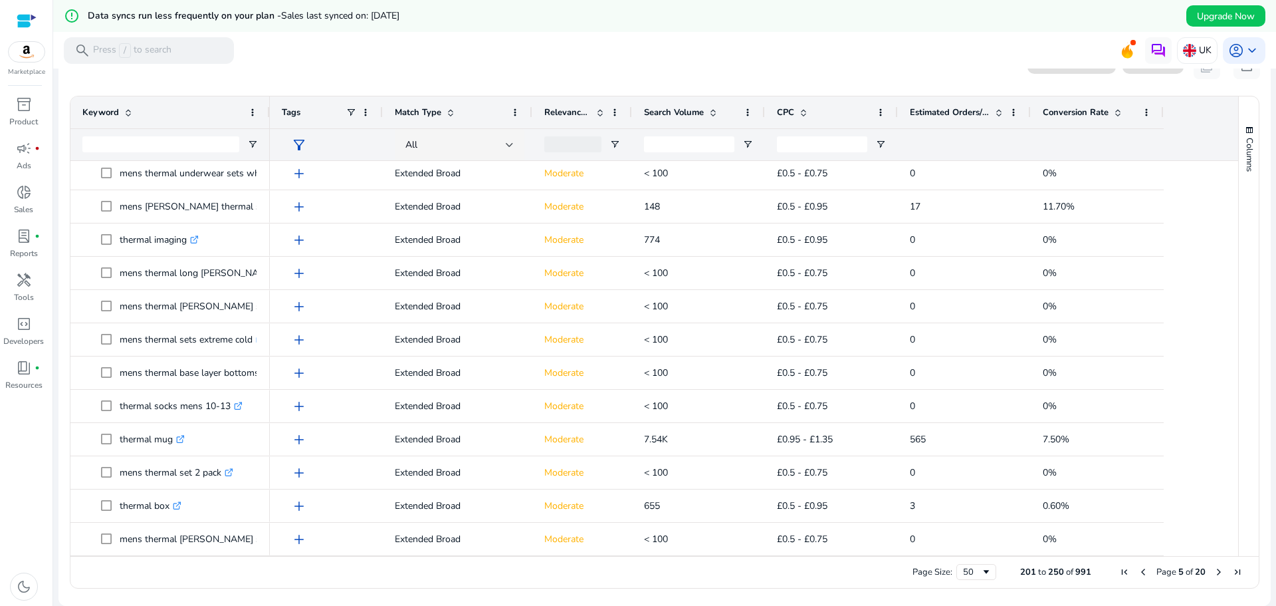
click at [1215, 573] on span "Next Page" at bounding box center [1219, 571] width 11 height 11
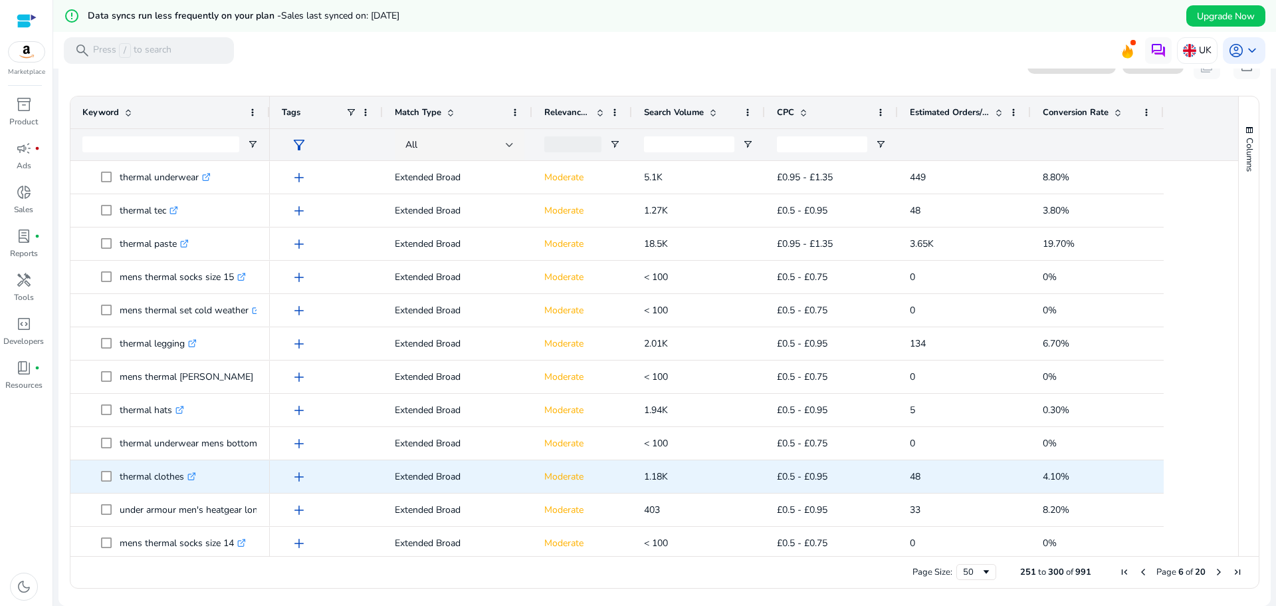
click at [140, 477] on p "thermal clothes .st0{fill:#2c8af8}" at bounding box center [158, 476] width 76 height 27
click at [193, 477] on icon ".st0{fill:#2c8af8}" at bounding box center [191, 476] width 9 height 9
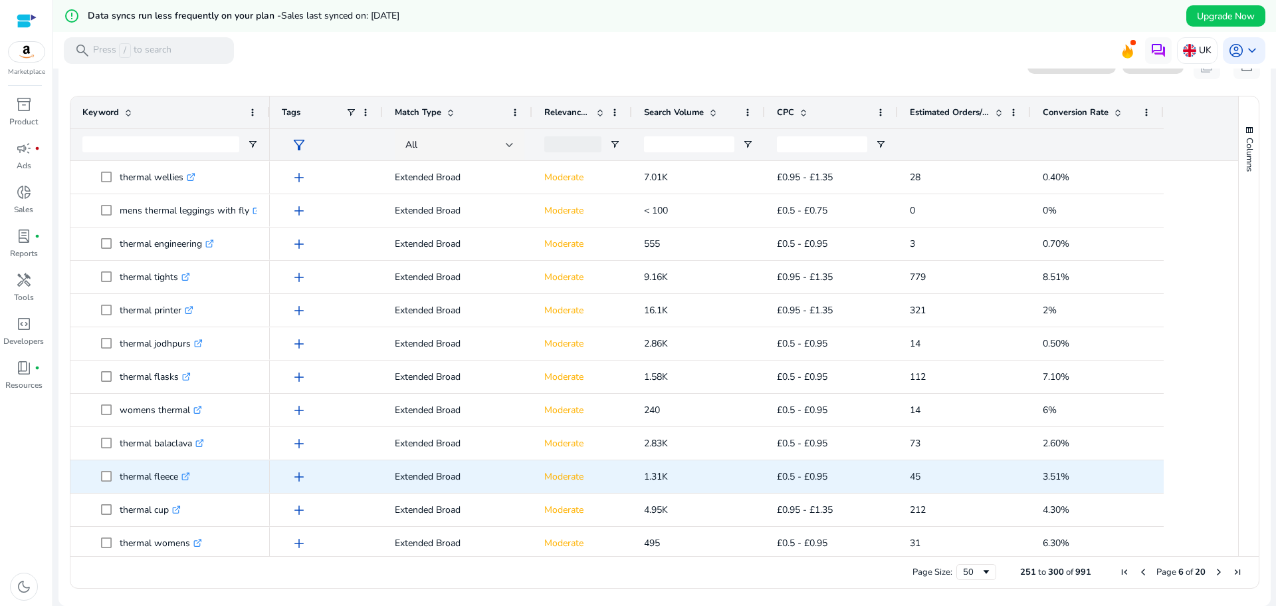
click at [190, 479] on icon ".st0{fill:#2c8af8}" at bounding box center [186, 476] width 9 height 9
drag, startPoint x: 118, startPoint y: 477, endPoint x: 180, endPoint y: 479, distance: 61.2
click at [180, 479] on span "thermal fleece .st0{fill:#2c8af8}" at bounding box center [179, 476] width 157 height 27
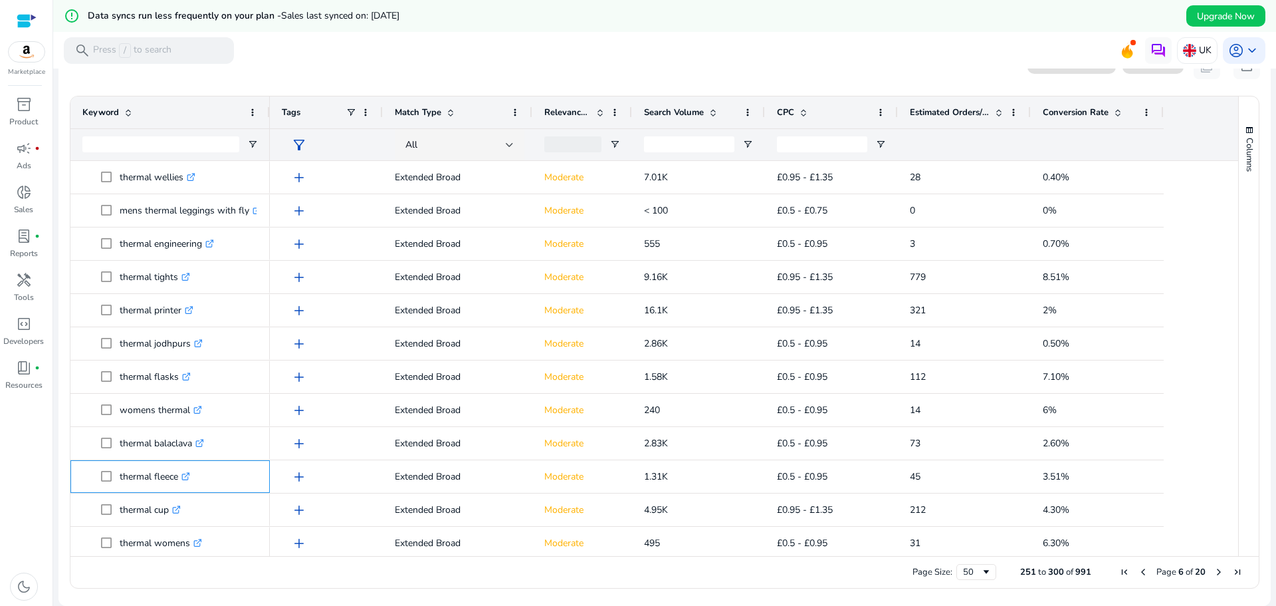
copy span "thermal fleece"
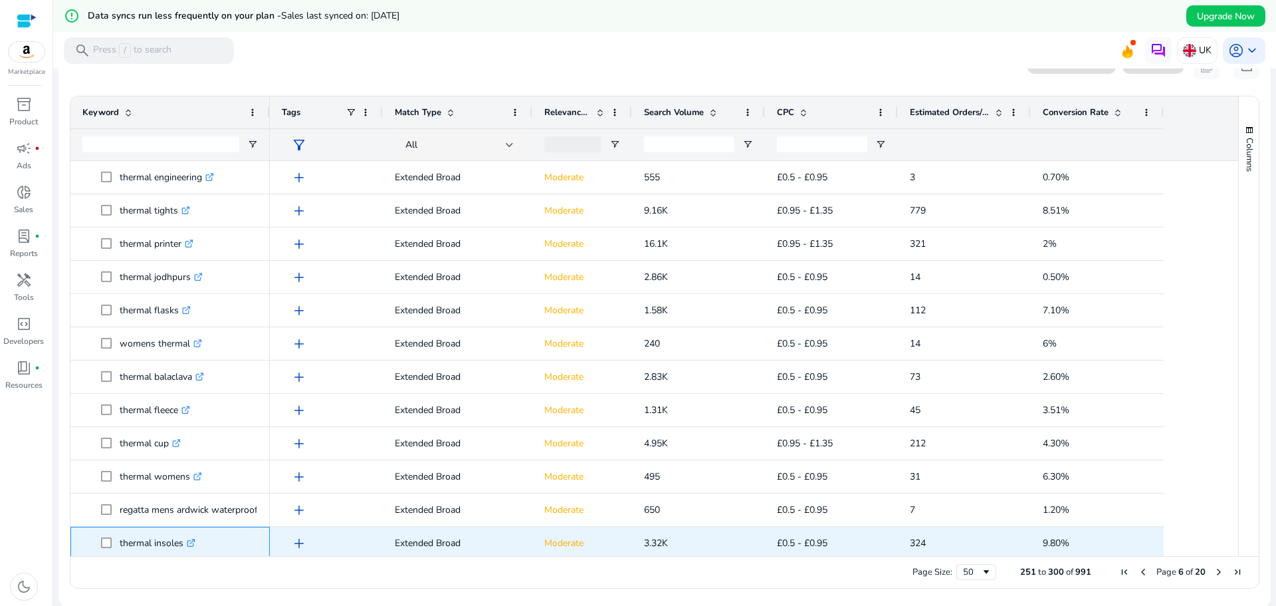
click at [193, 541] on icon ".st0{fill:#2c8af8}" at bounding box center [191, 543] width 9 height 9
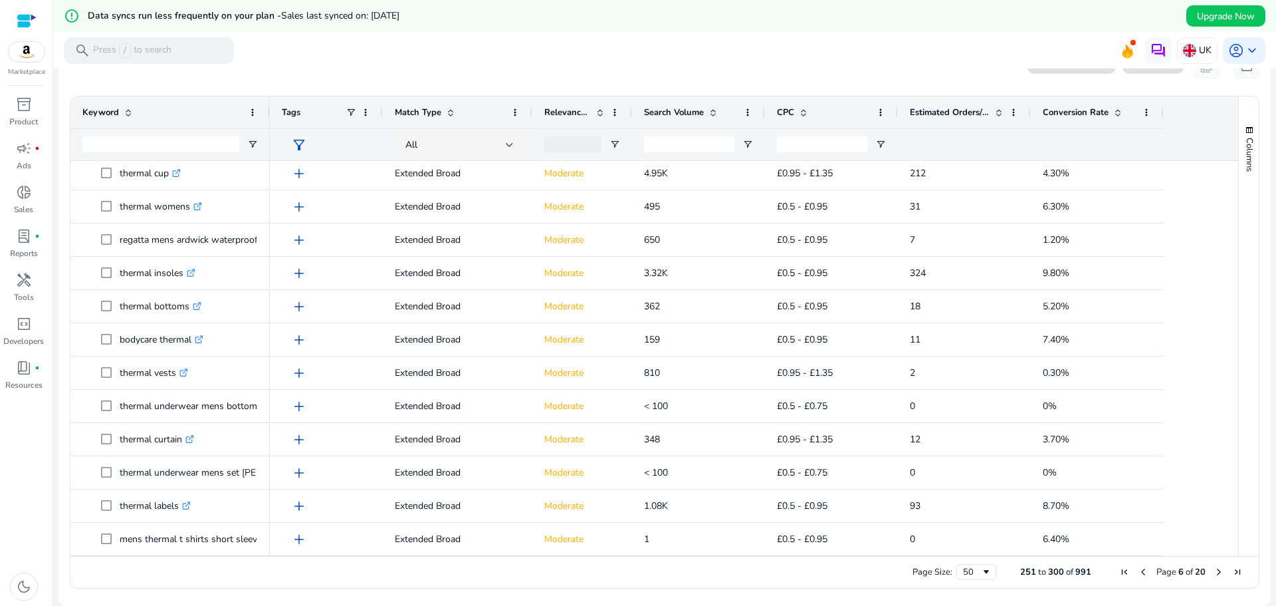
drag, startPoint x: 1215, startPoint y: 570, endPoint x: 1134, endPoint y: 572, distance: 81.1
click at [1215, 570] on span "Next Page" at bounding box center [1219, 571] width 11 height 11
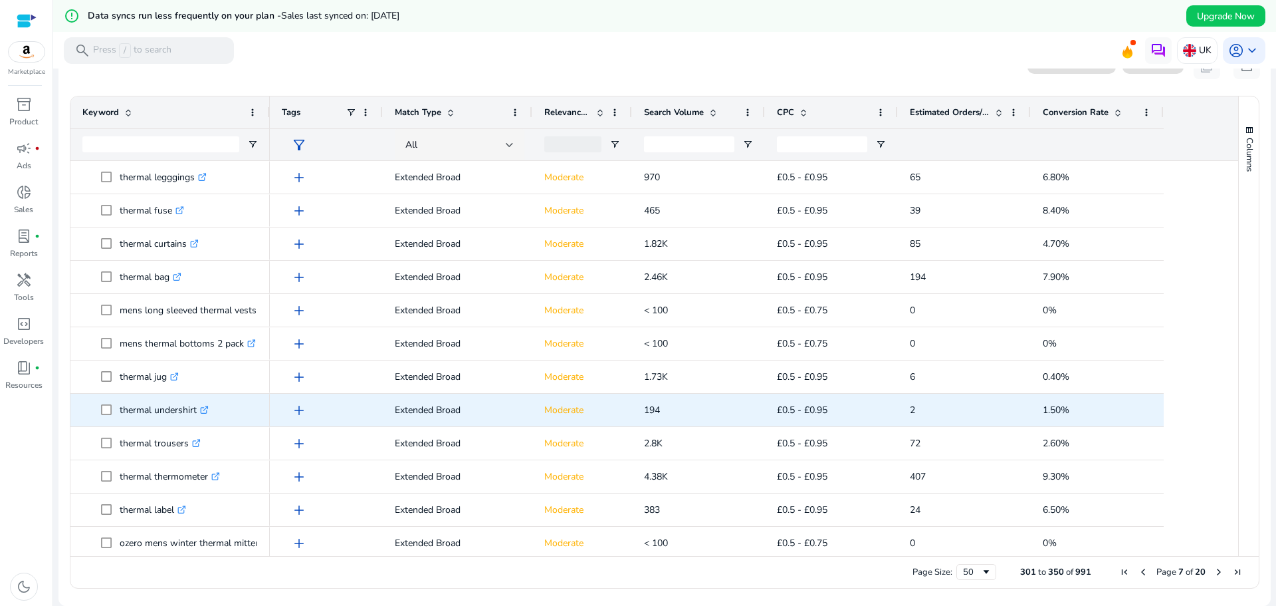
click at [208, 406] on icon at bounding box center [205, 408] width 5 height 5
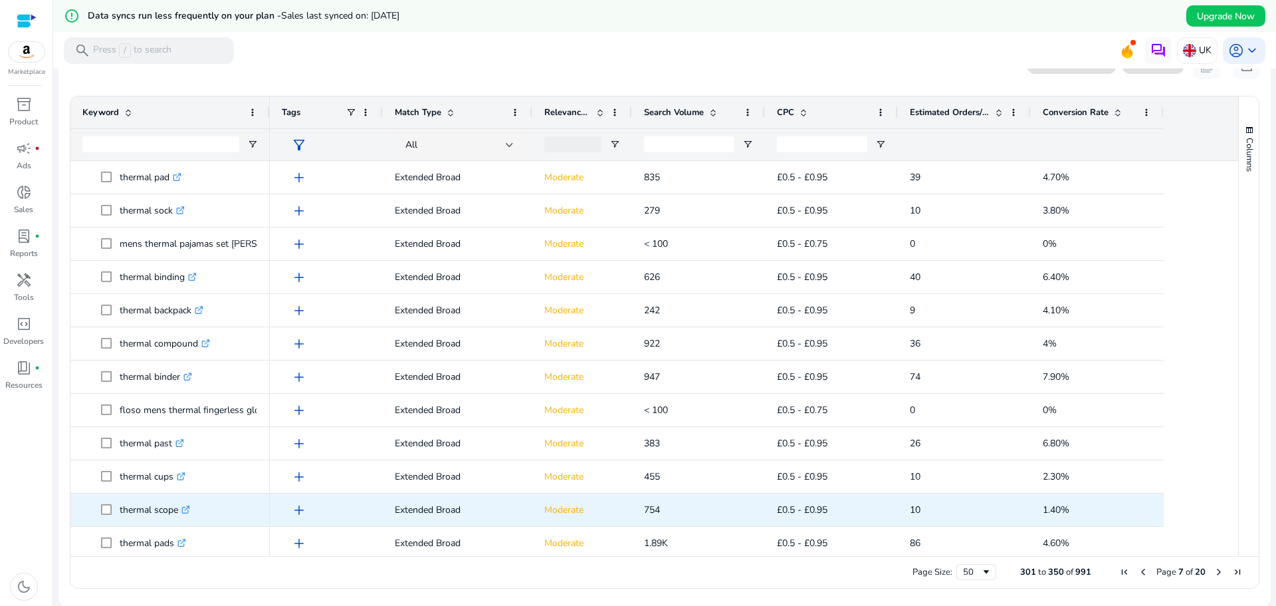
scroll to position [1263, 0]
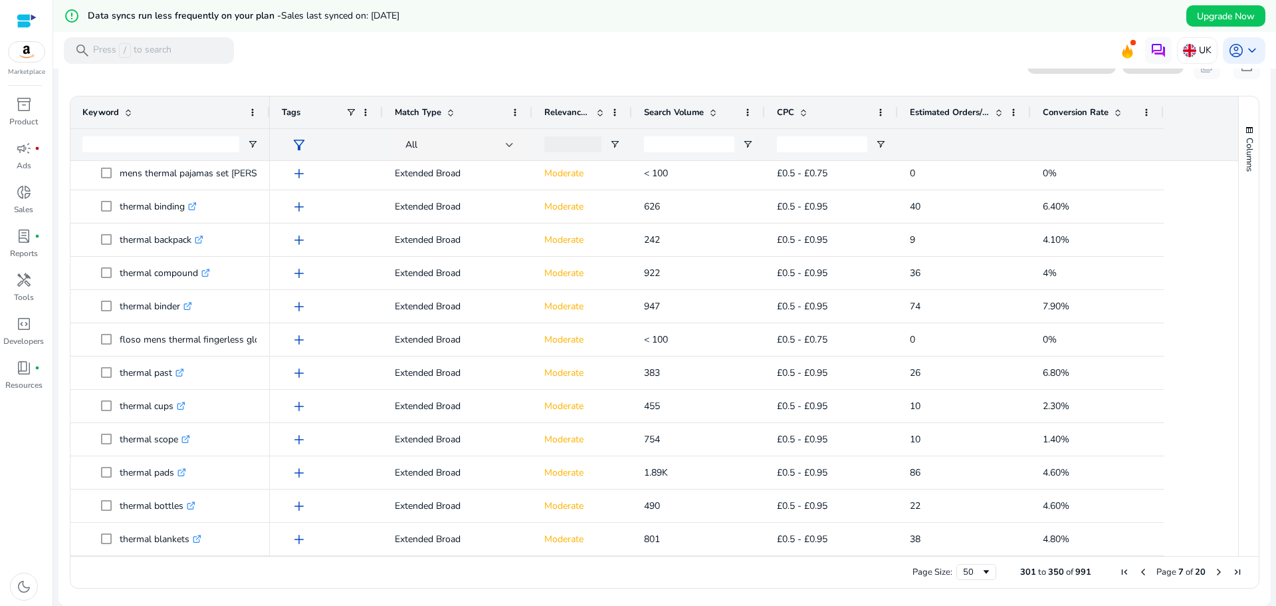
click at [1216, 570] on span "Next Page" at bounding box center [1219, 571] width 11 height 11
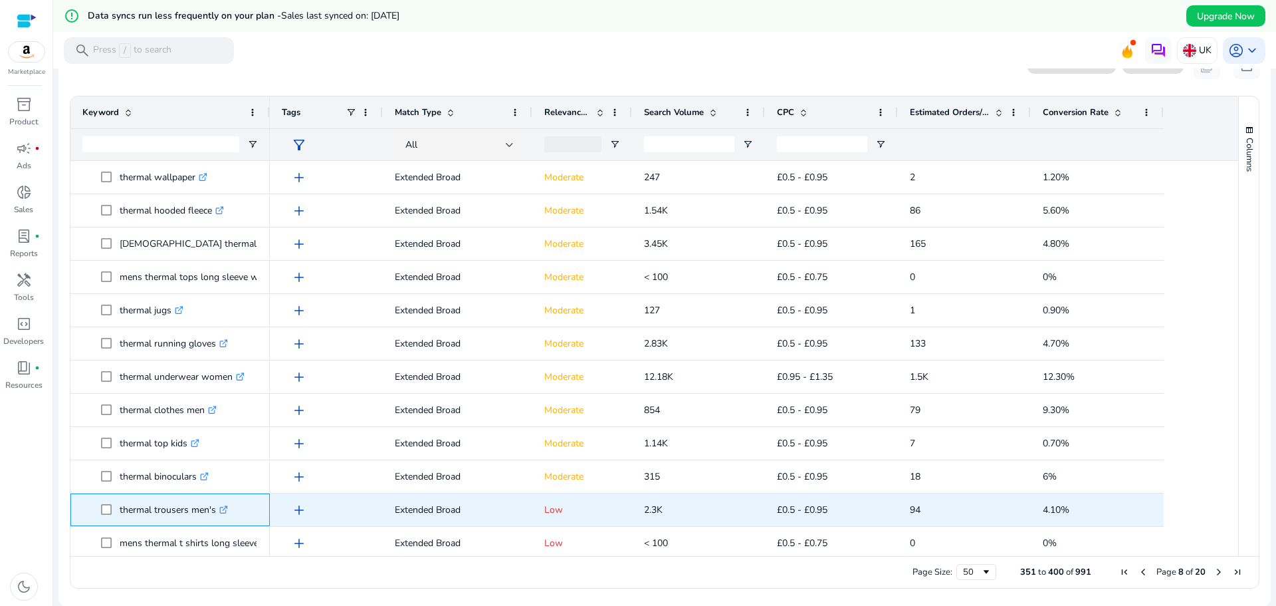
click at [146, 519] on p "thermal trousers men's .st0{fill:#2c8af8}" at bounding box center [174, 509] width 108 height 27
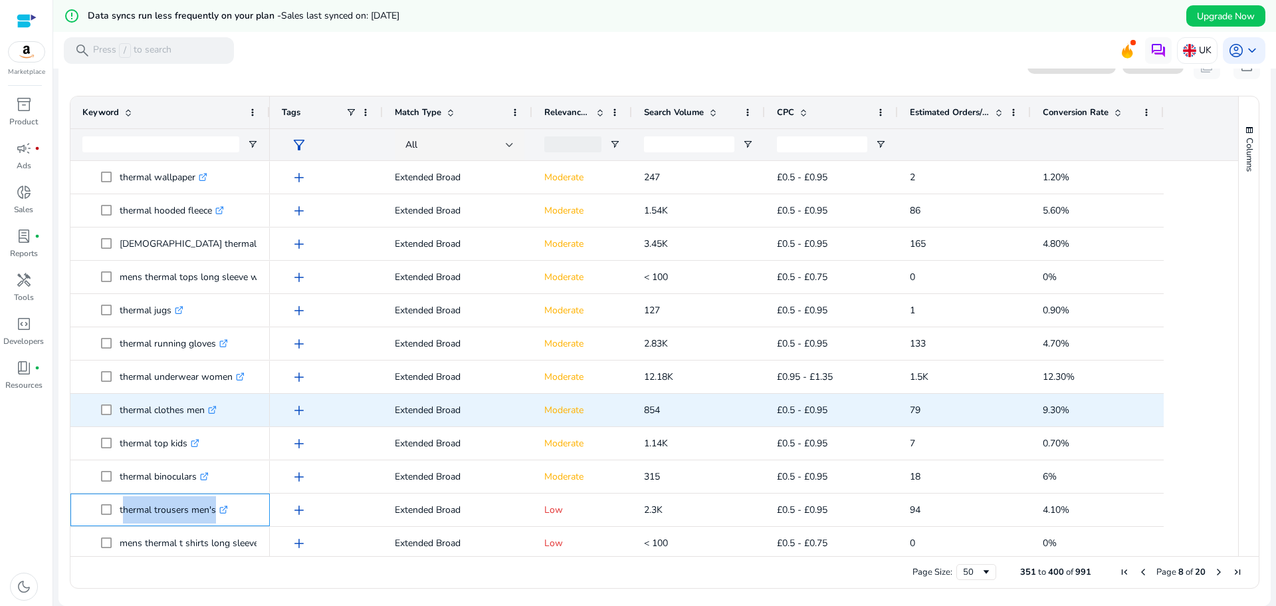
copy span "thermal trousers men's .st0{fill:#2c8af8}"
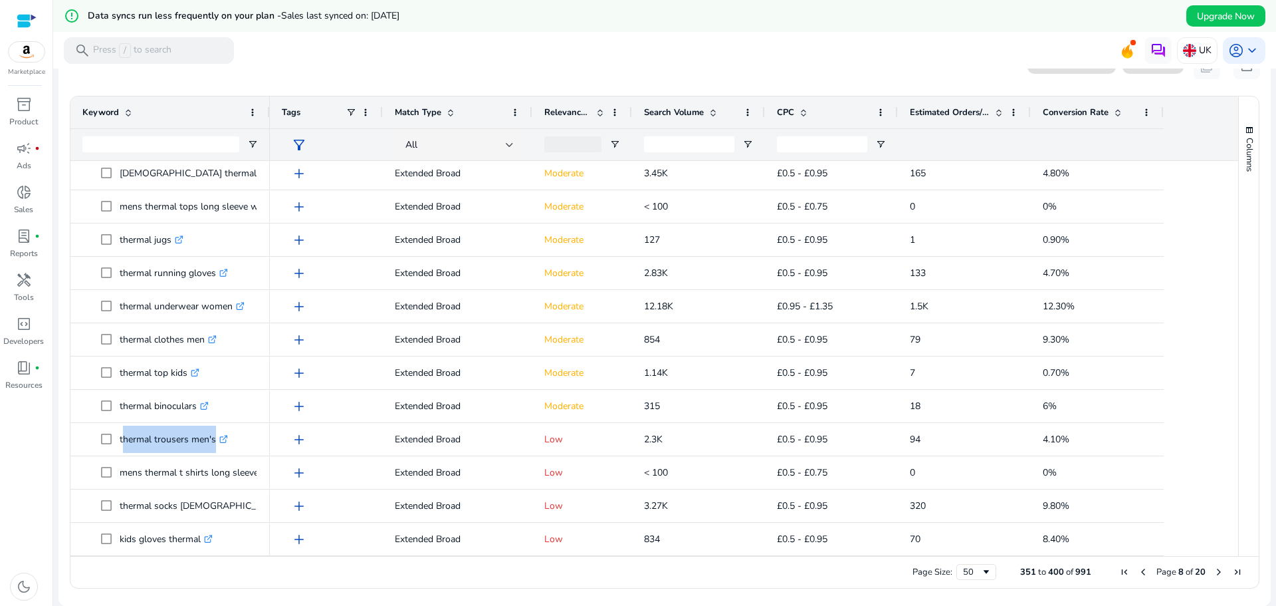
click at [1214, 570] on span "Next Page" at bounding box center [1219, 571] width 11 height 11
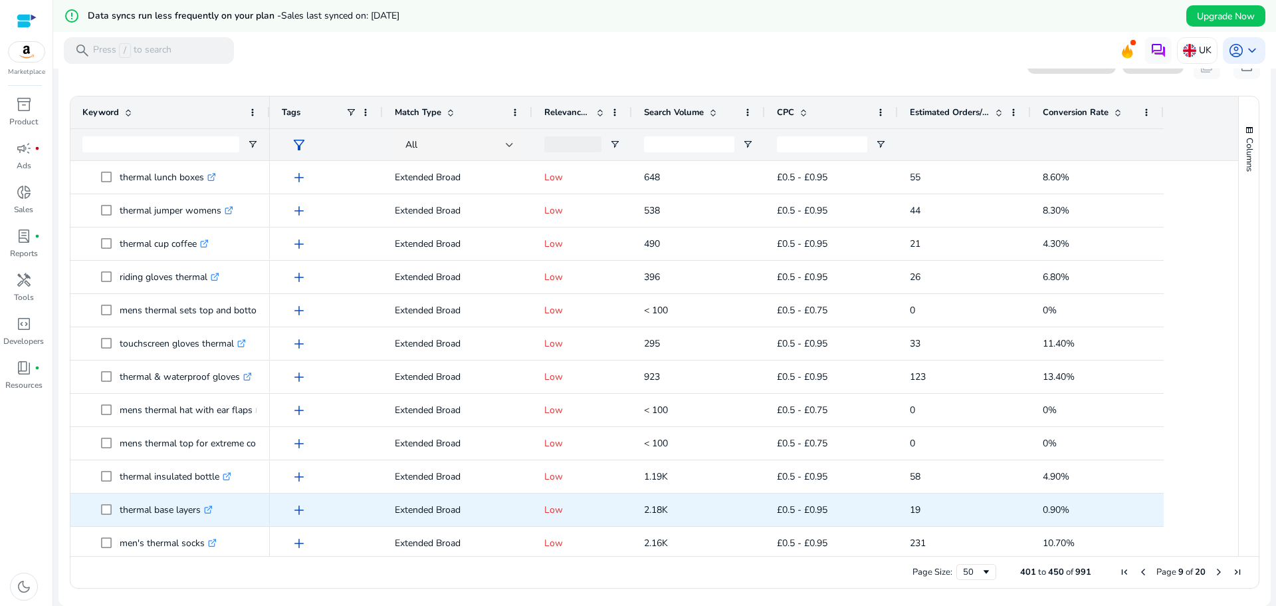
click at [148, 517] on p "thermal base layers .st0{fill:#2c8af8}" at bounding box center [166, 509] width 93 height 27
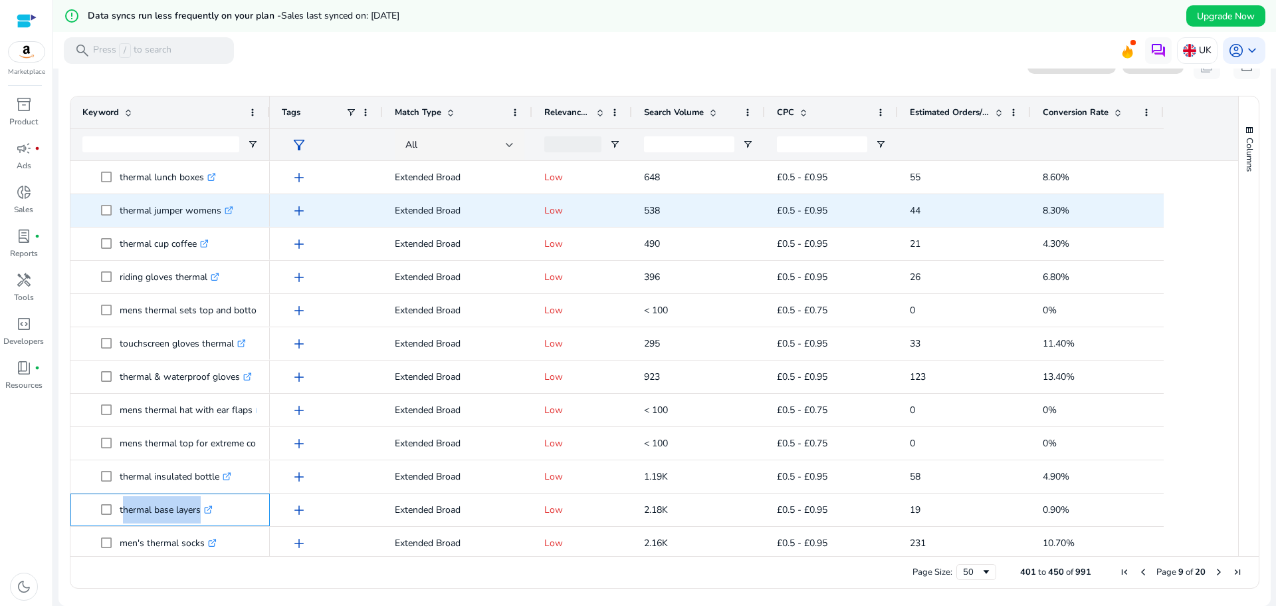
copy span "thermal base layers .st0{fill:#2c8af8}"
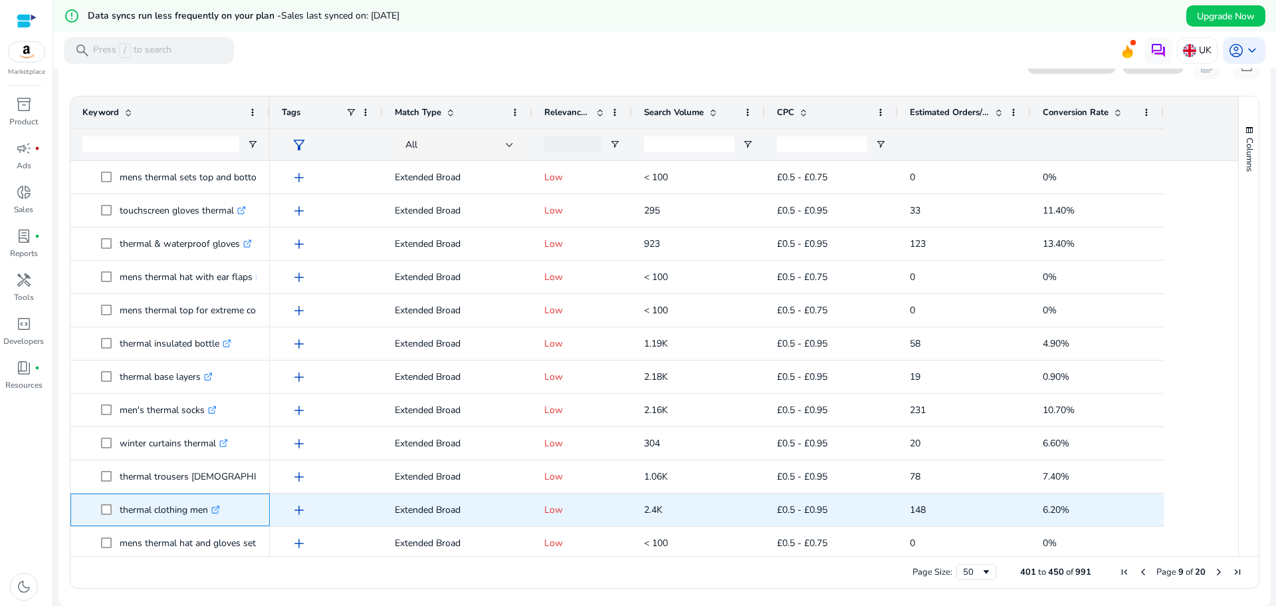
click at [142, 516] on p "thermal clothing men .st0{fill:#2c8af8}" at bounding box center [170, 509] width 100 height 27
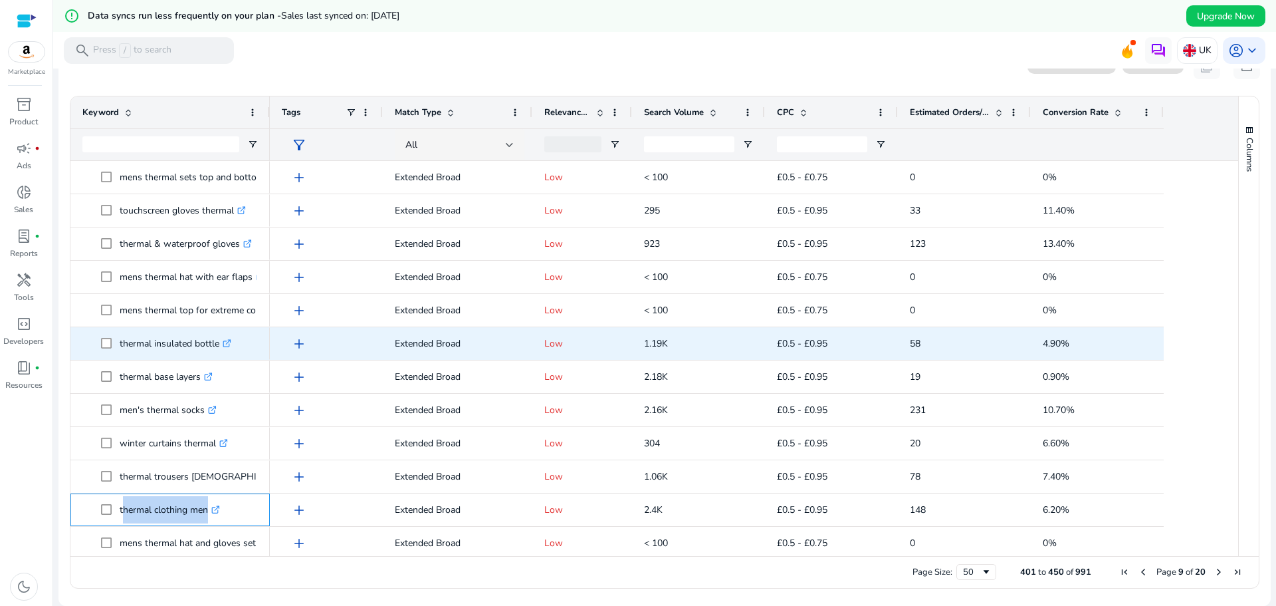
copy span "thermal clothing men .st0{fill:#2c8af8}"
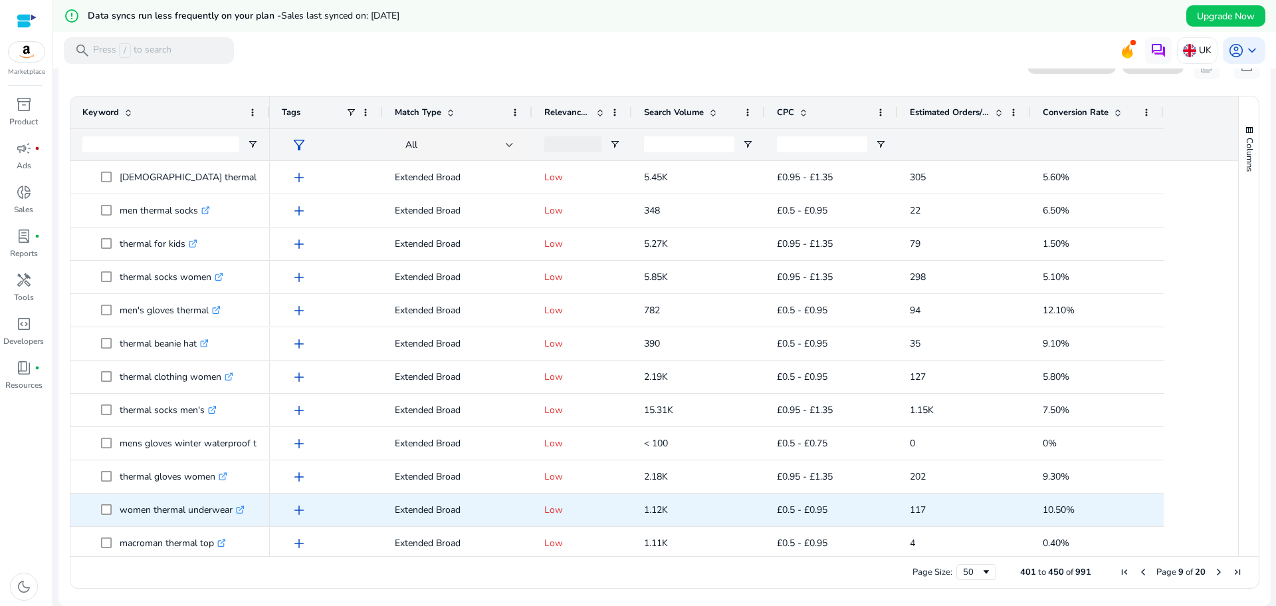
scroll to position [1197, 0]
click at [159, 519] on p "inner thermal wear .st0{fill:#2c8af8}" at bounding box center [165, 509] width 90 height 27
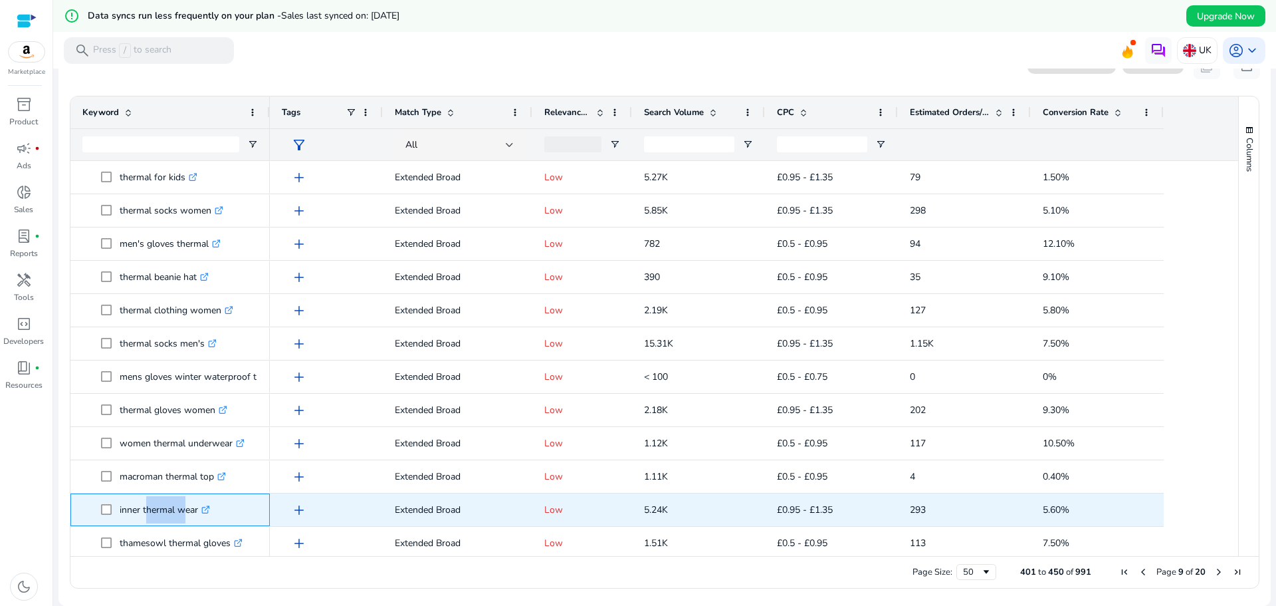
click at [159, 519] on p "inner thermal wear .st0{fill:#2c8af8}" at bounding box center [165, 509] width 90 height 27
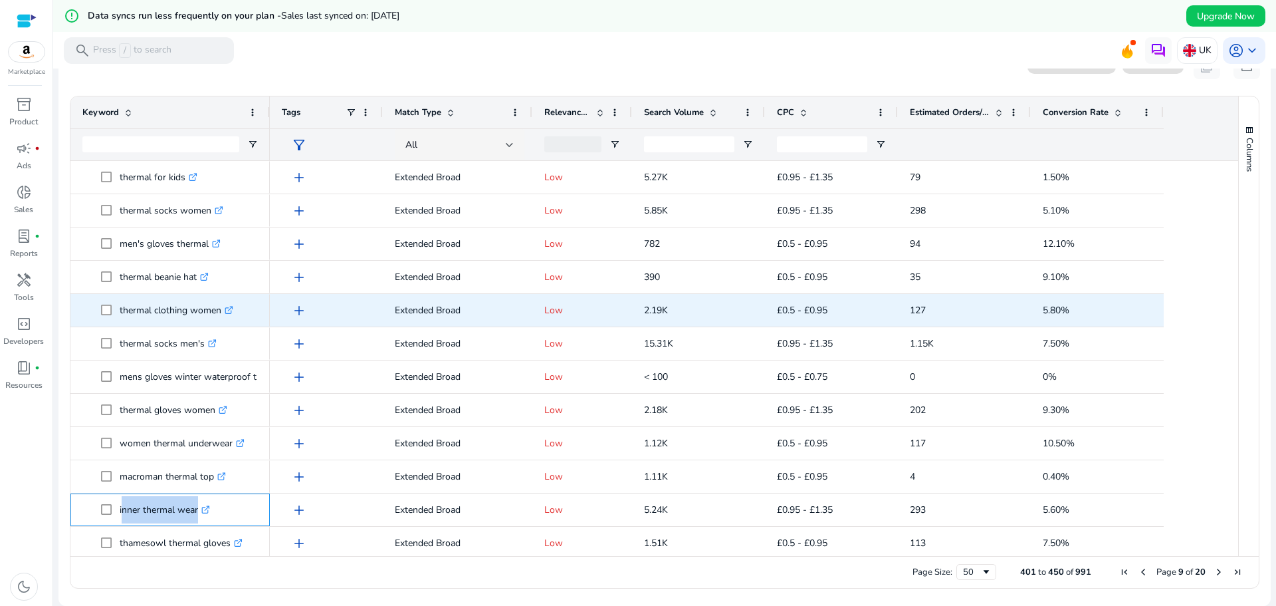
copy span "inner thermal wear .st0{fill:#2c8af8}"
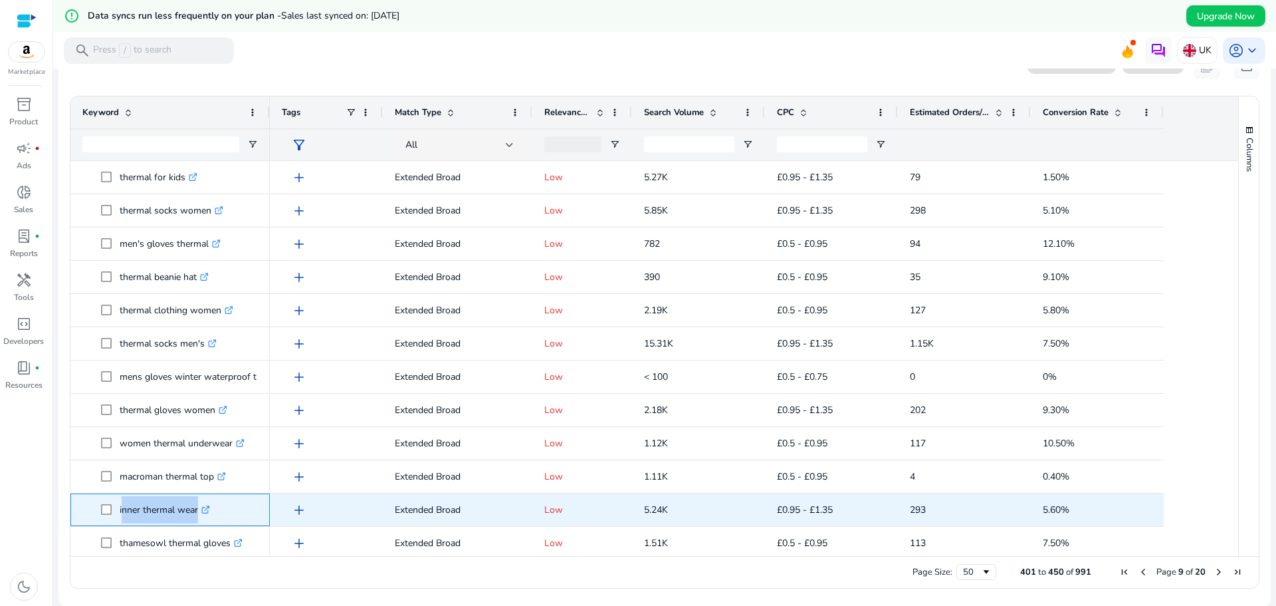
click at [210, 509] on icon ".st0{fill:#2c8af8}" at bounding box center [205, 509] width 9 height 9
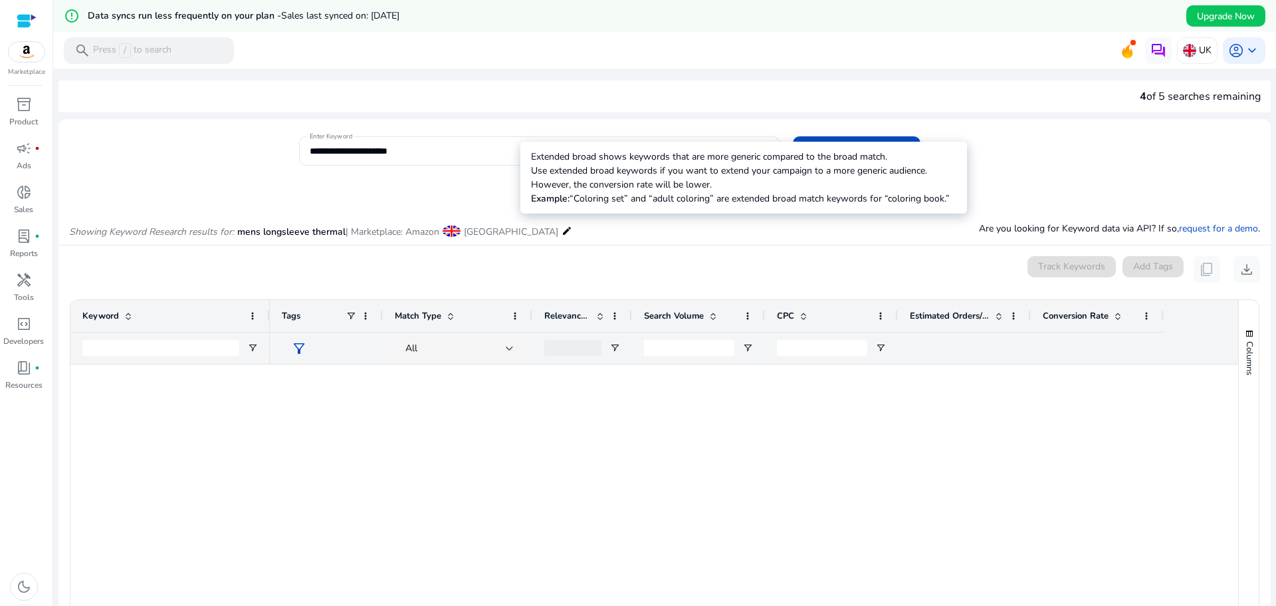
scroll to position [1197, 0]
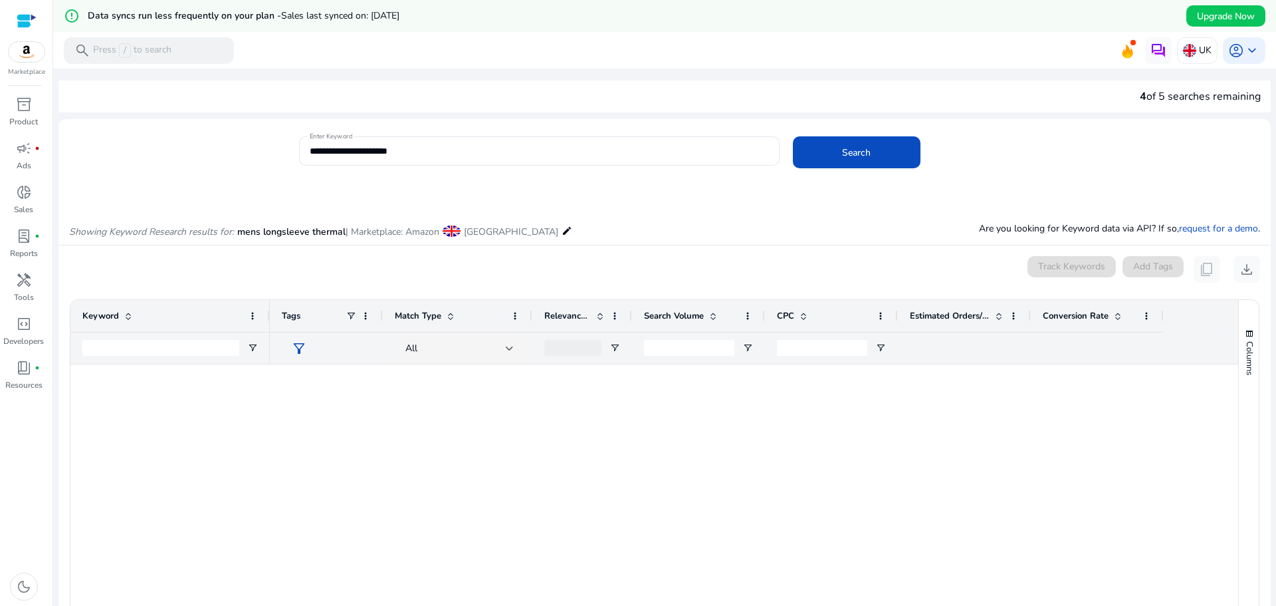
scroll to position [1197, 0]
